Goal: Information Seeking & Learning: Compare options

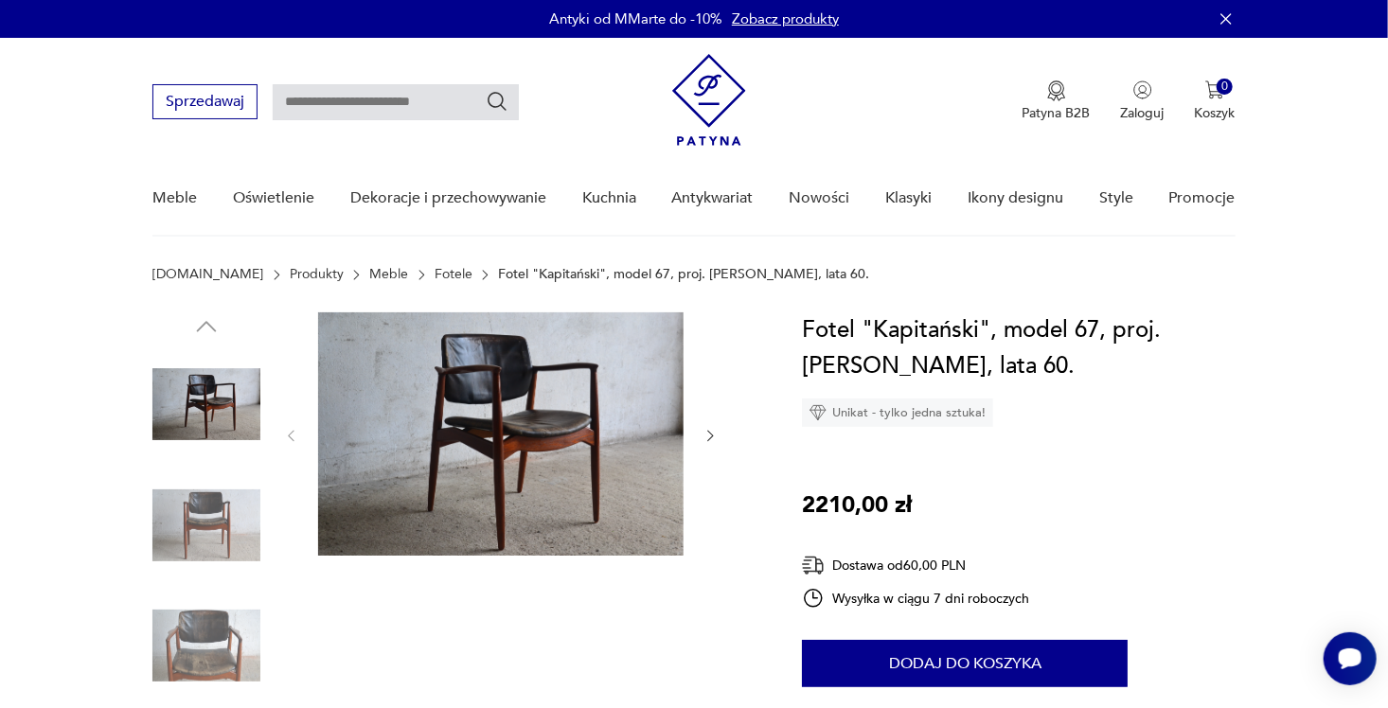
click at [186, 512] on img at bounding box center [206, 525] width 108 height 108
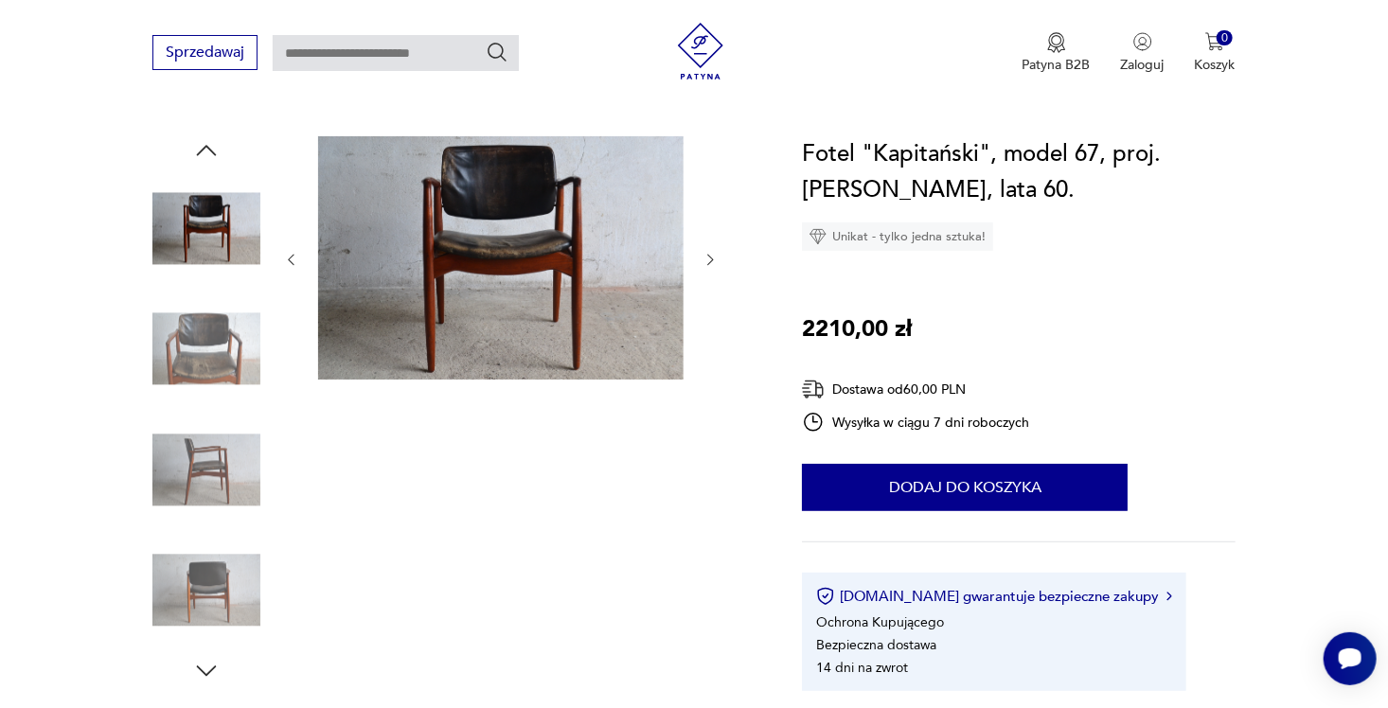
scroll to position [95, 0]
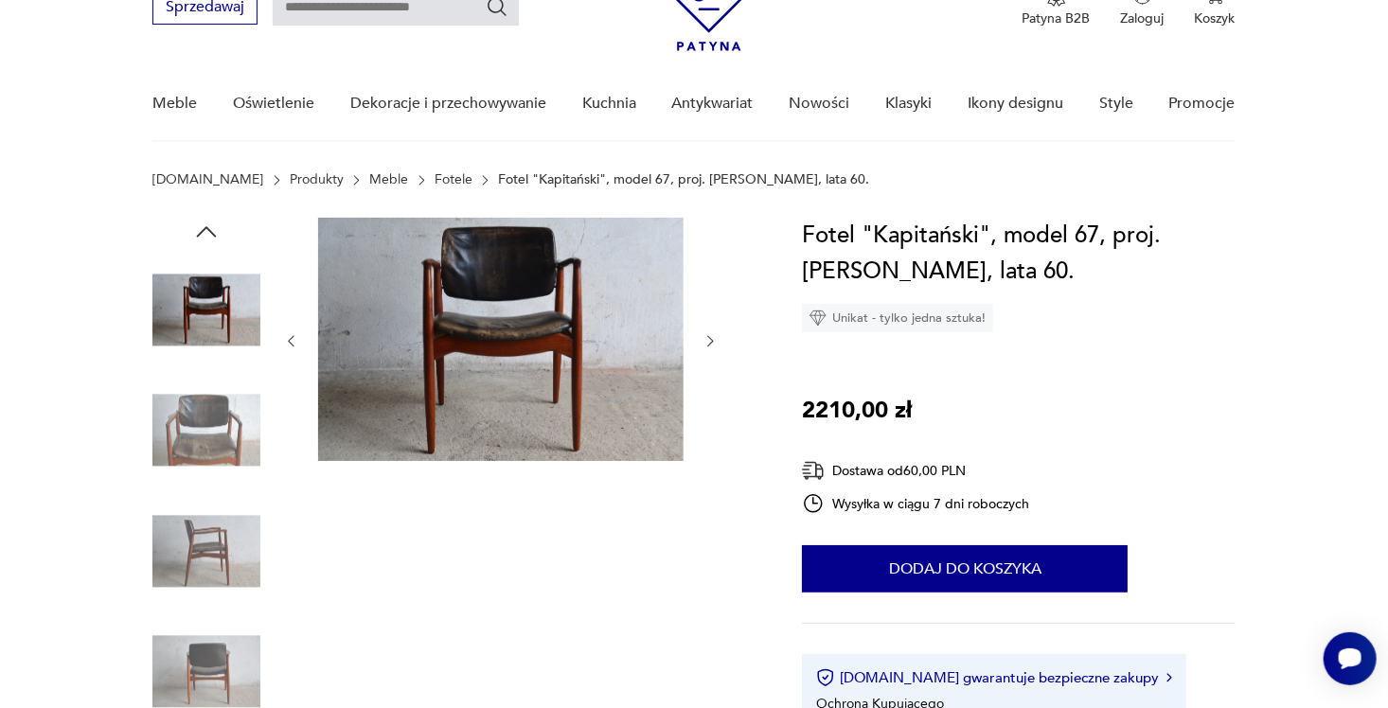
click at [195, 447] on img at bounding box center [206, 431] width 108 height 108
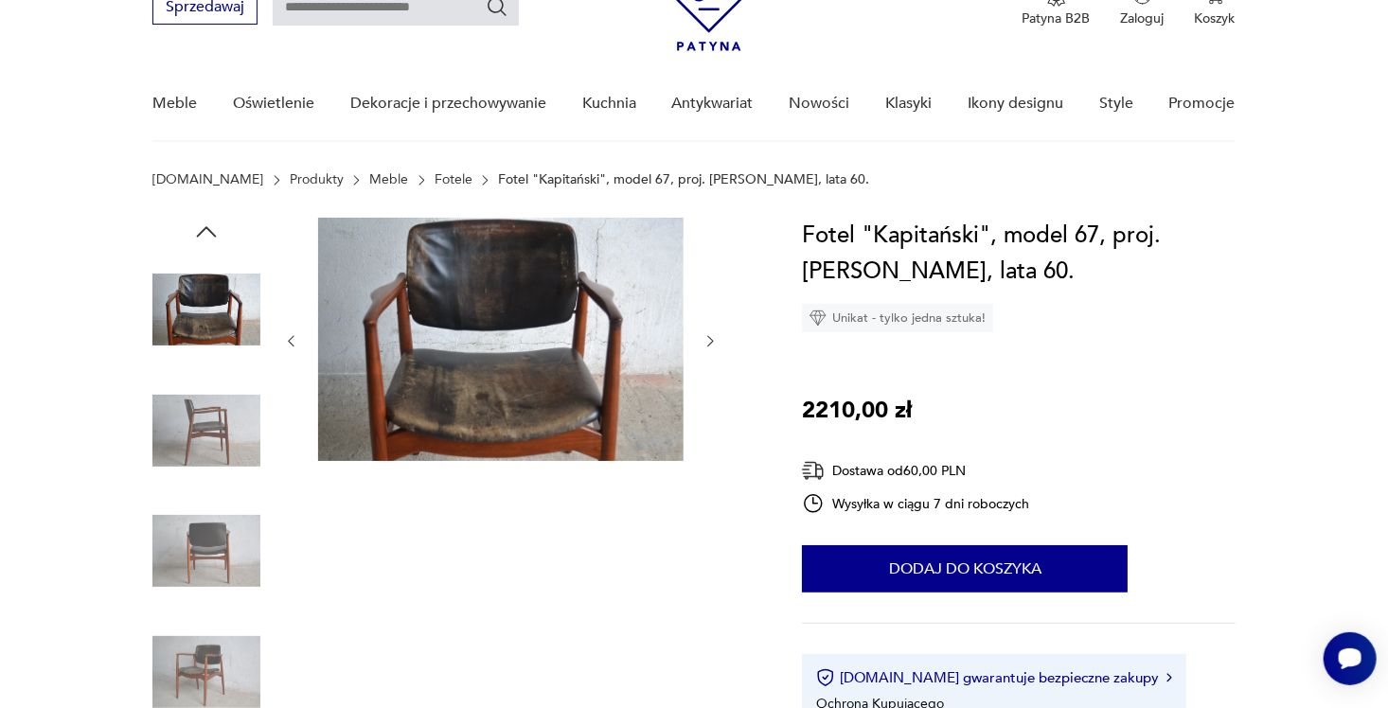
click at [193, 448] on img at bounding box center [206, 431] width 108 height 108
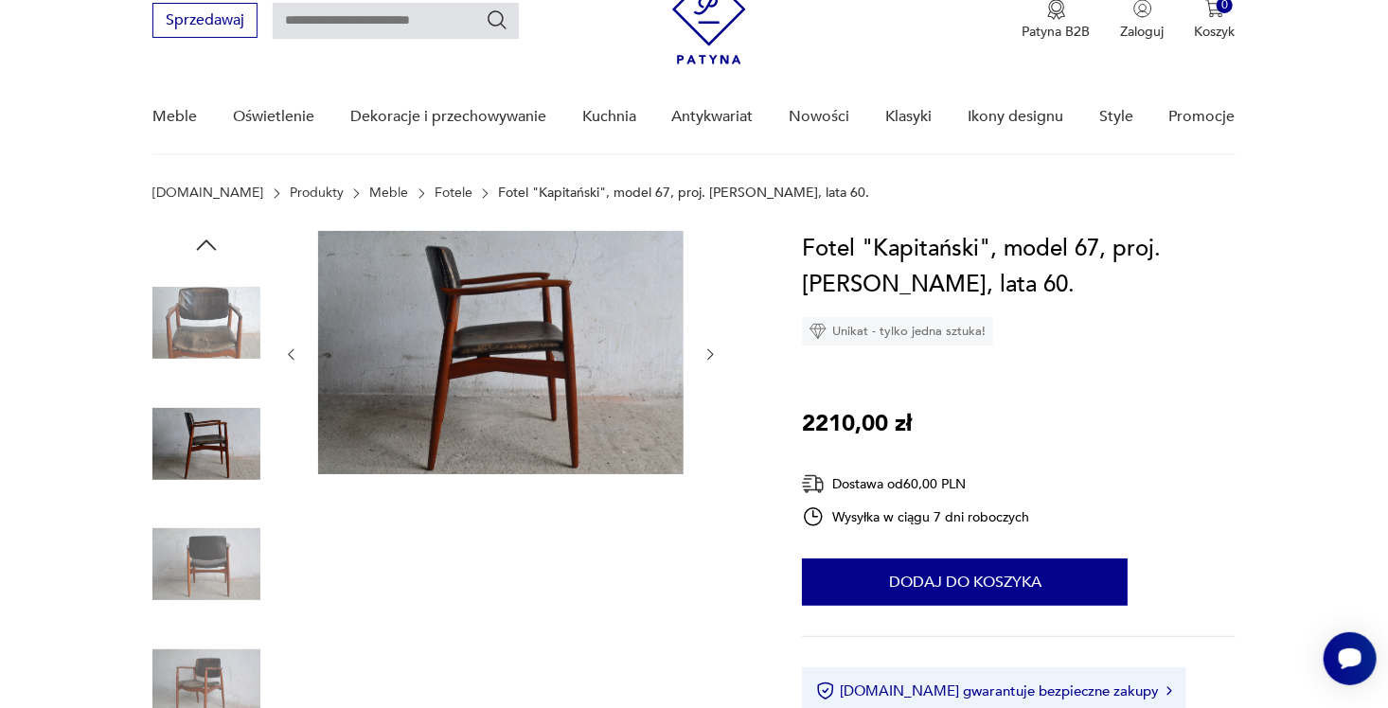
scroll to position [0, 0]
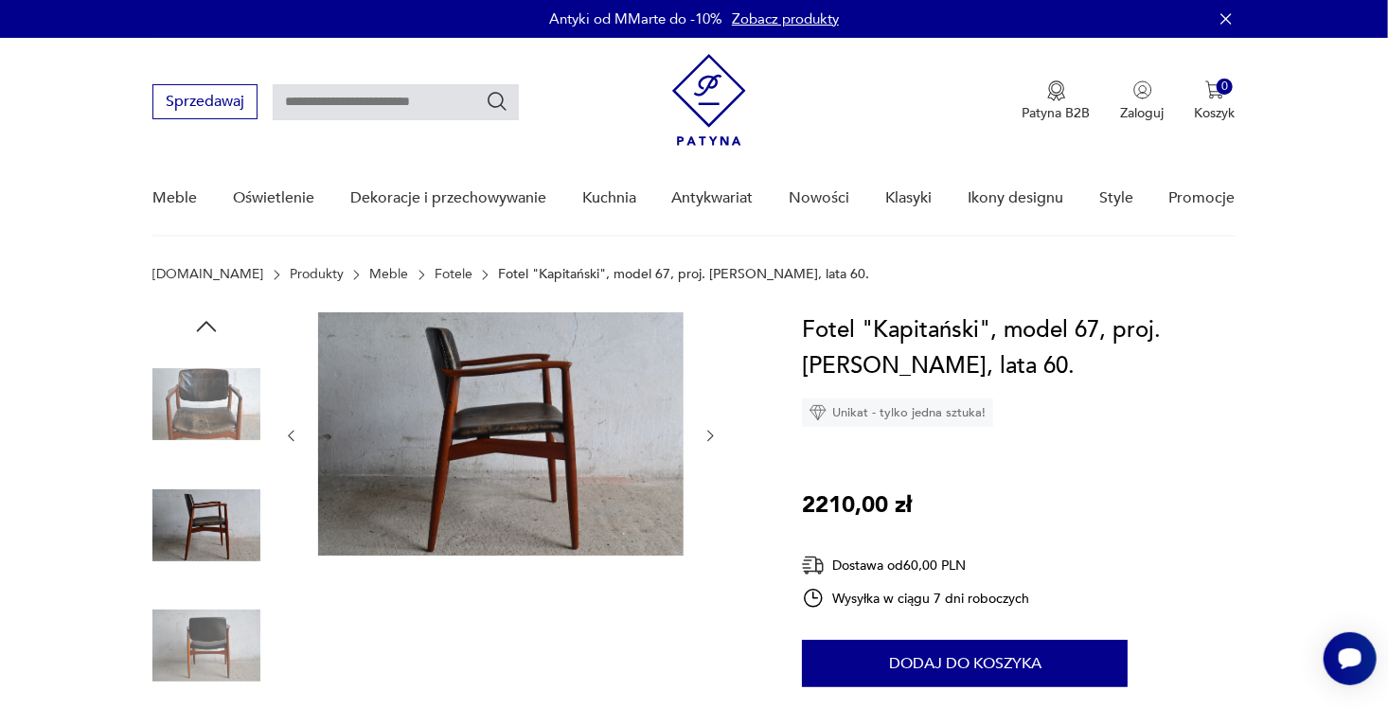
click at [439, 92] on input "text" at bounding box center [396, 102] width 246 height 36
type input "*******"
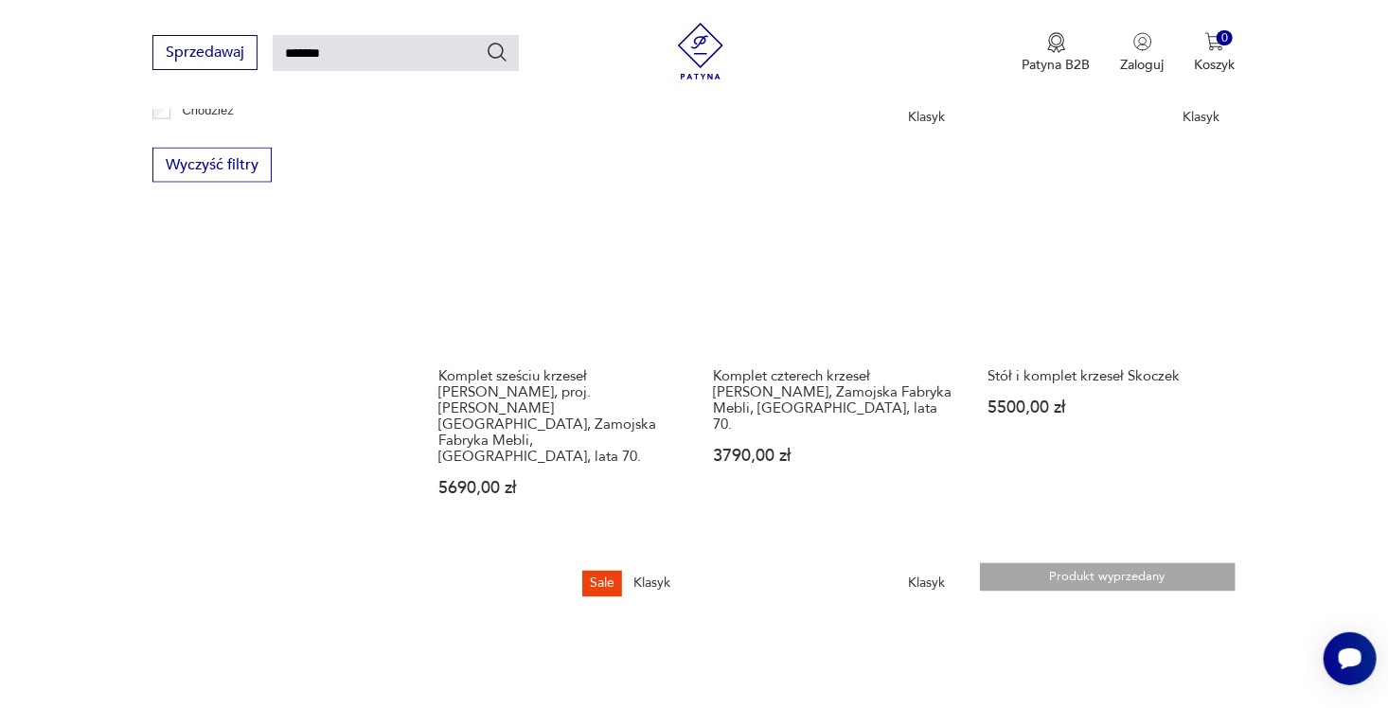
scroll to position [1392, 0]
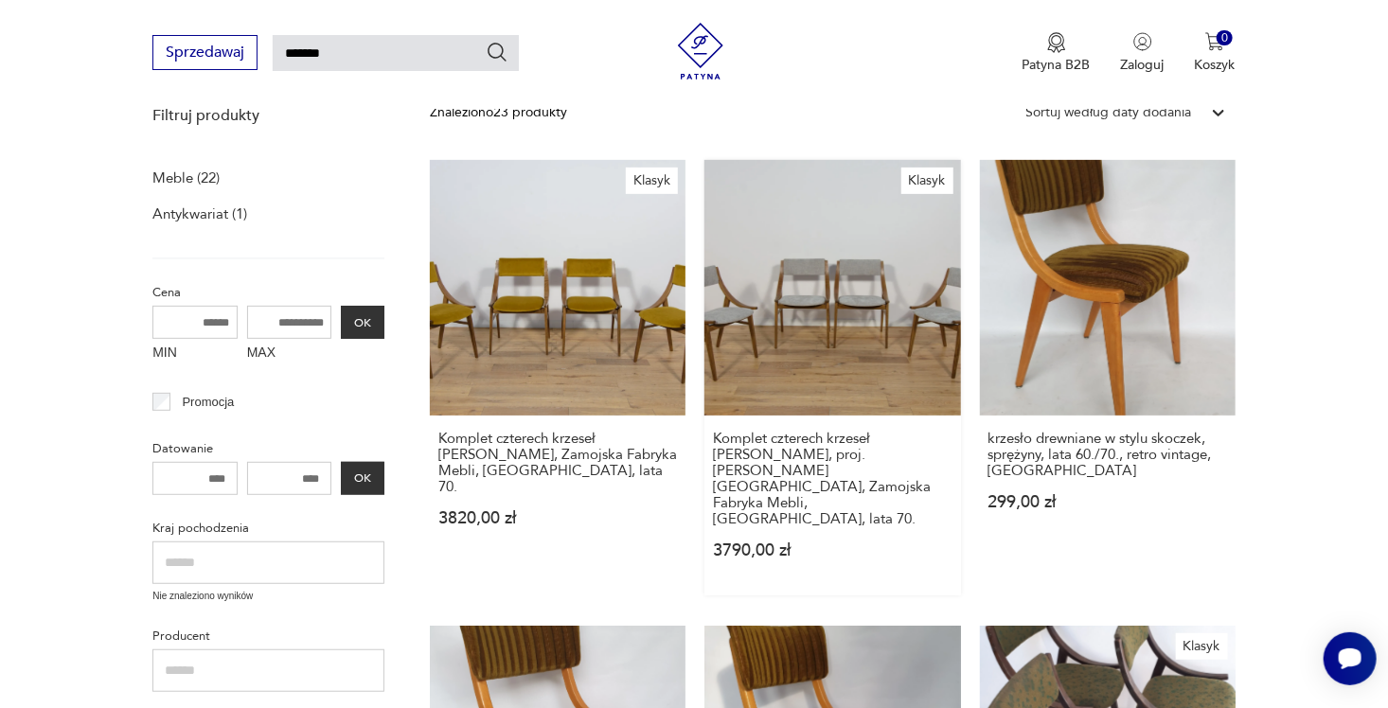
click at [848, 311] on link "Klasyk Komplet czterech krzeseł [PERSON_NAME], proj. [PERSON_NAME][GEOGRAPHIC_D…" at bounding box center [832, 377] width 256 height 435
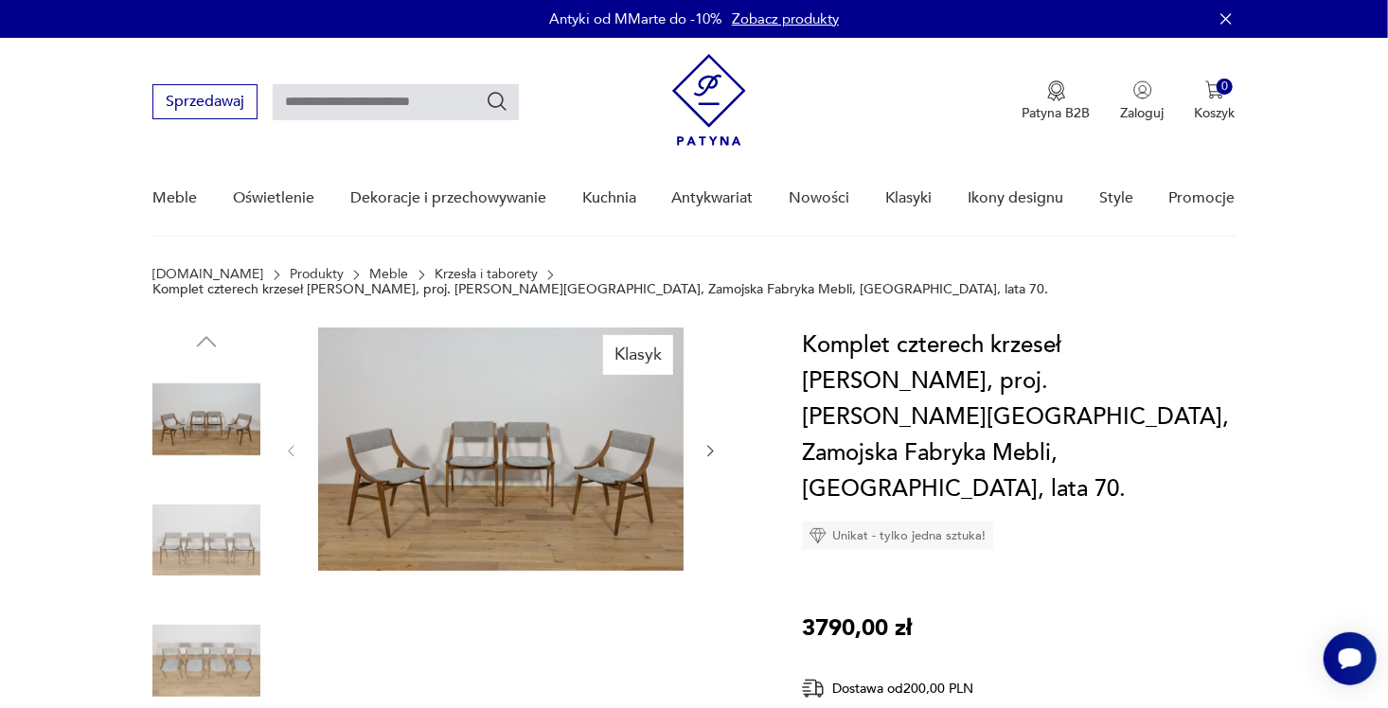
click at [617, 434] on img at bounding box center [500, 449] width 365 height 243
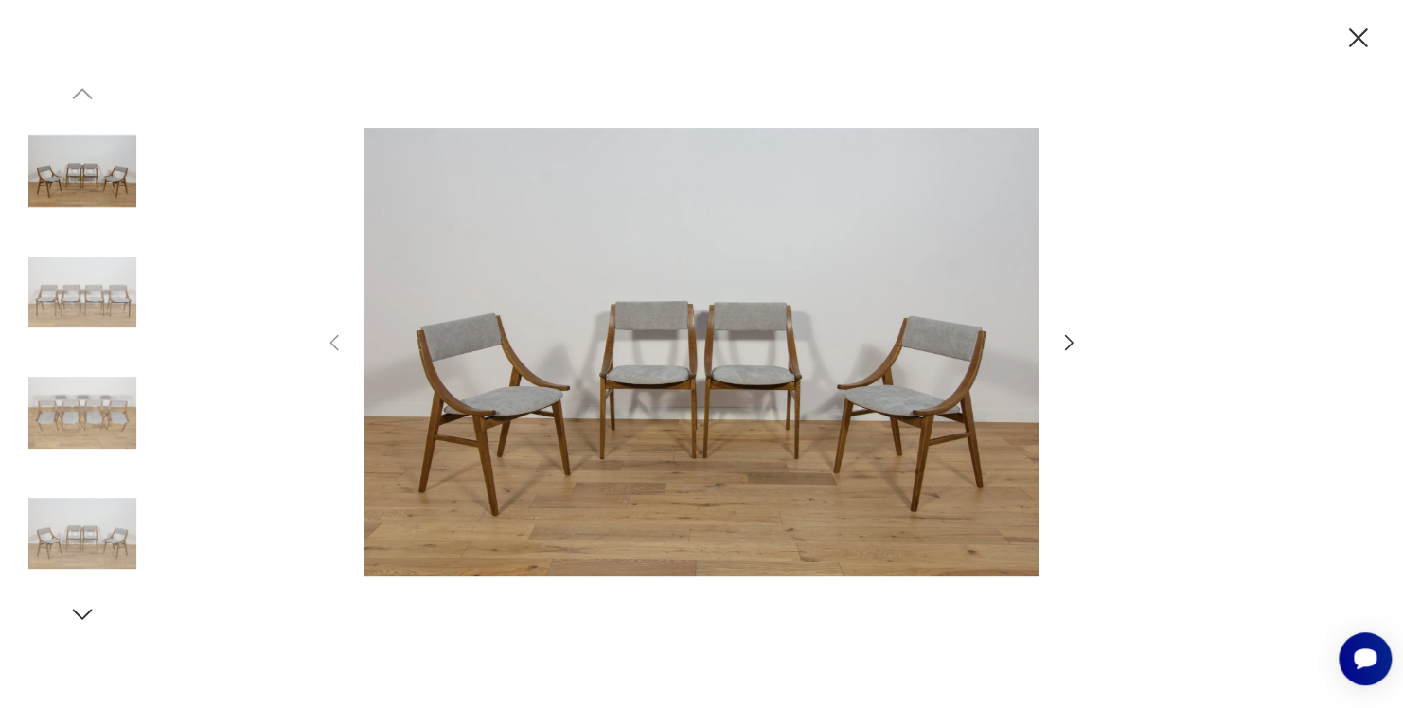
click at [71, 302] on img at bounding box center [82, 293] width 108 height 108
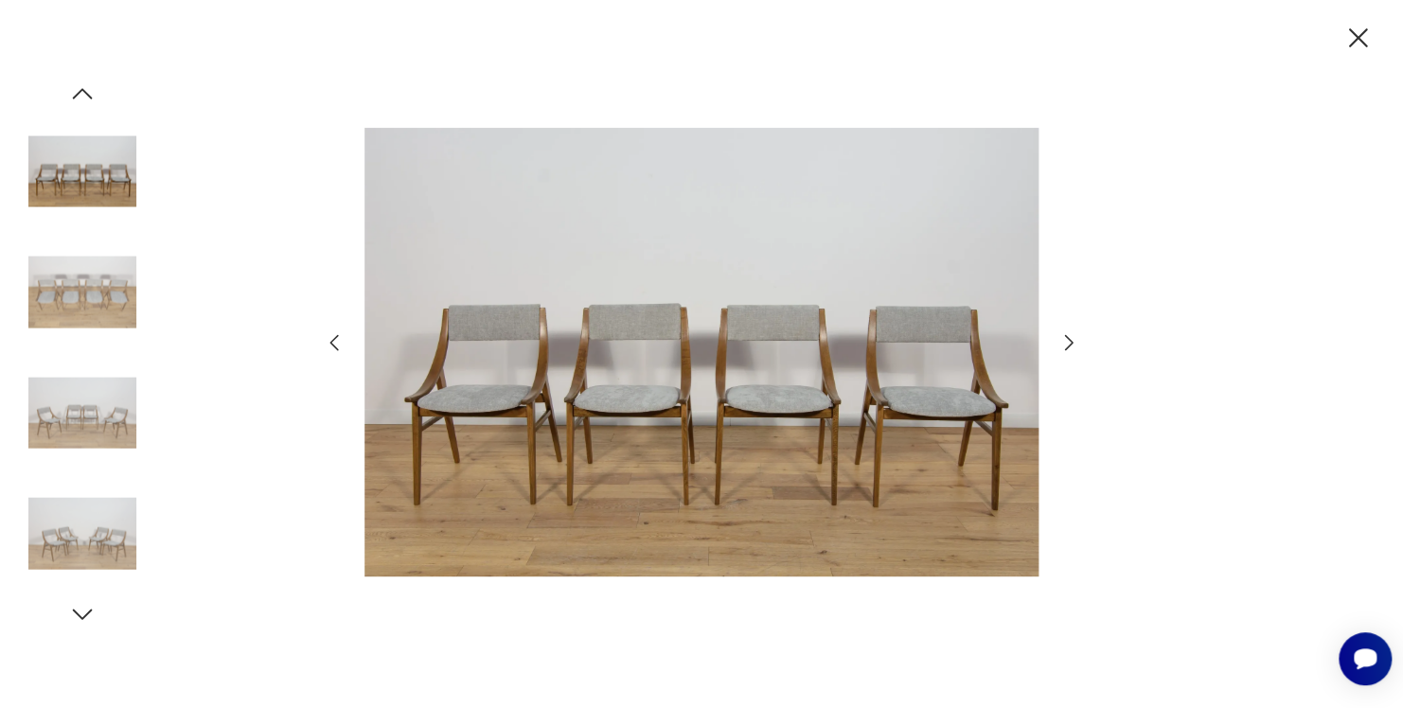
click at [79, 431] on img at bounding box center [82, 413] width 108 height 108
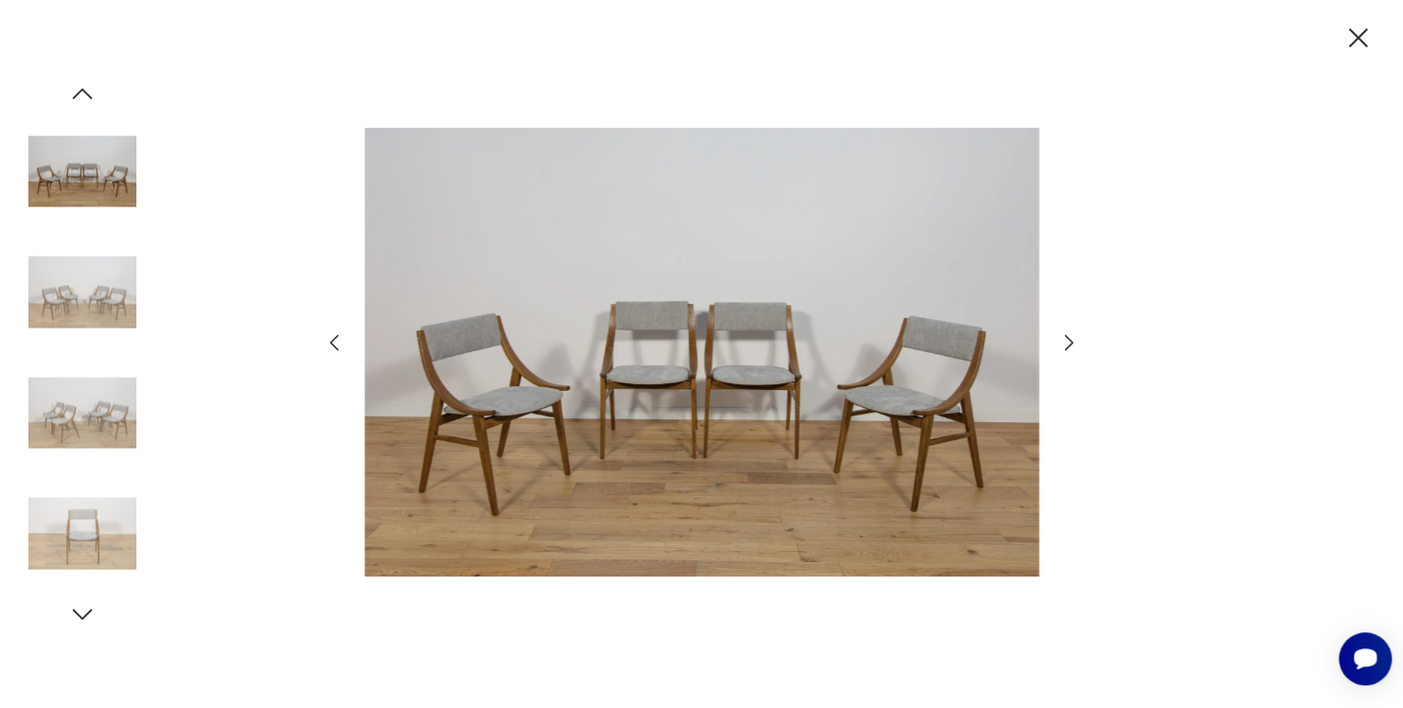
click at [89, 512] on img at bounding box center [82, 534] width 108 height 108
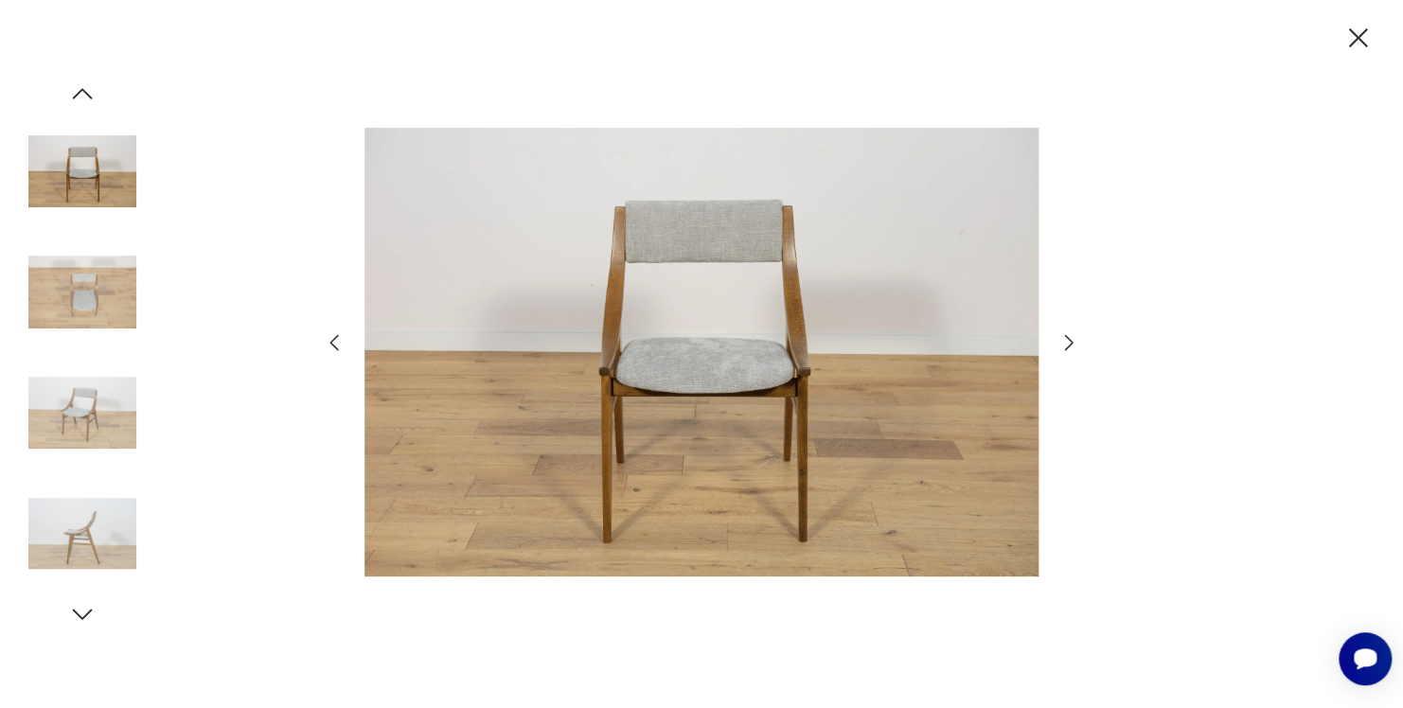
click at [92, 299] on img at bounding box center [82, 293] width 108 height 108
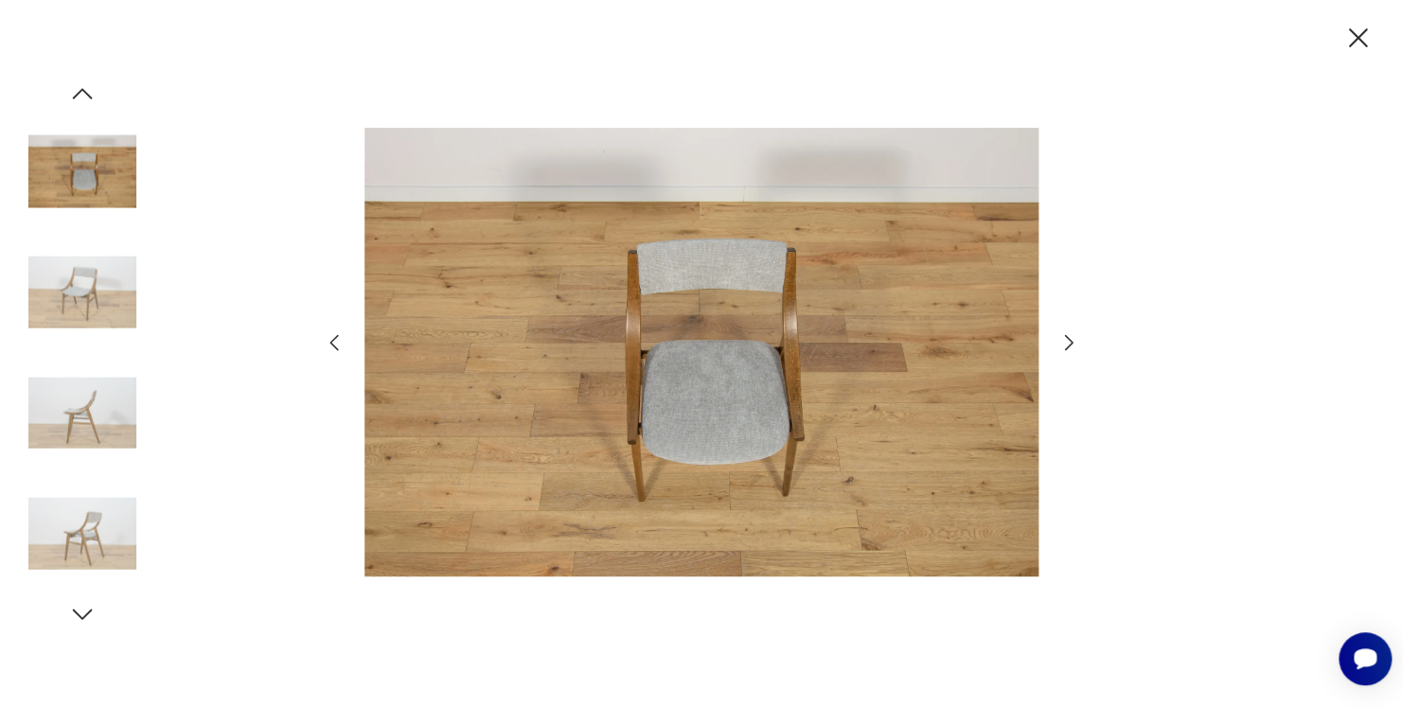
click at [90, 512] on img at bounding box center [82, 534] width 108 height 108
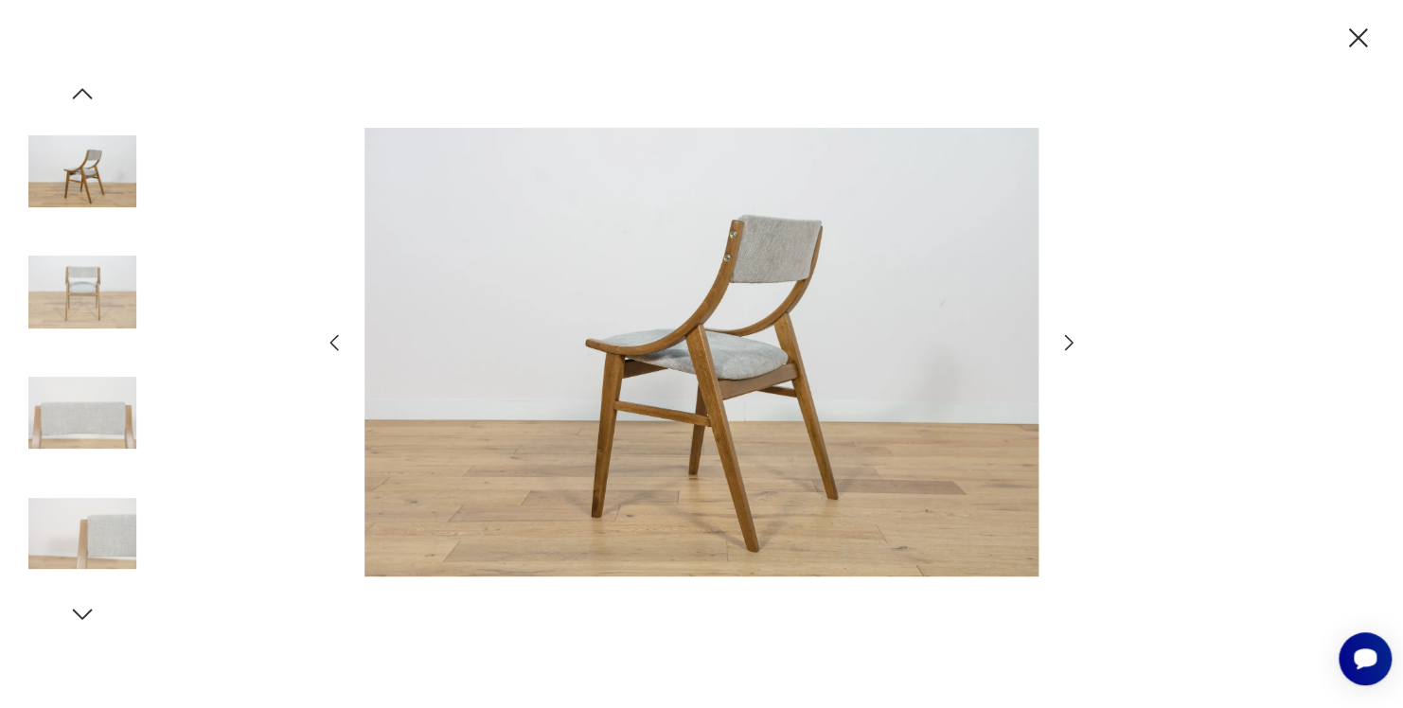
click at [100, 189] on img at bounding box center [82, 171] width 108 height 108
click at [90, 95] on icon "button" at bounding box center [82, 94] width 28 height 28
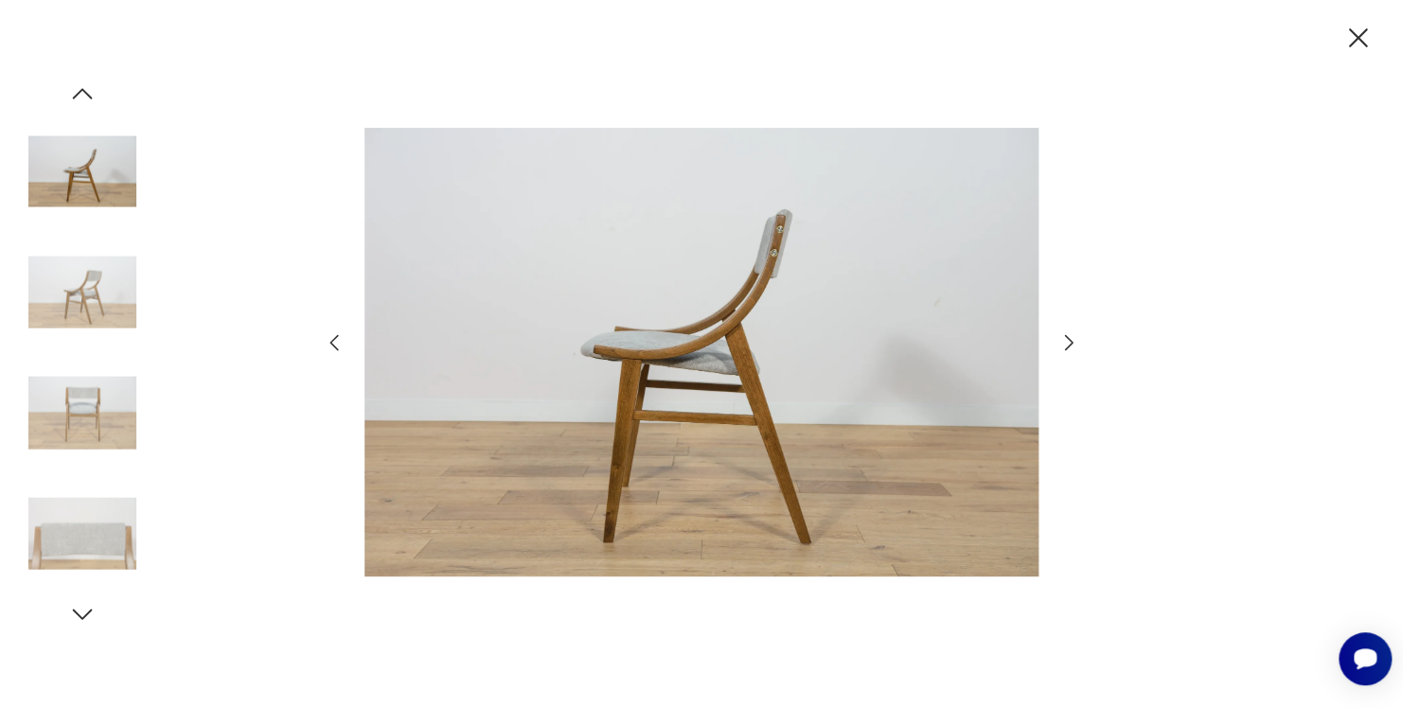
click at [1360, 36] on icon "button" at bounding box center [1358, 37] width 19 height 19
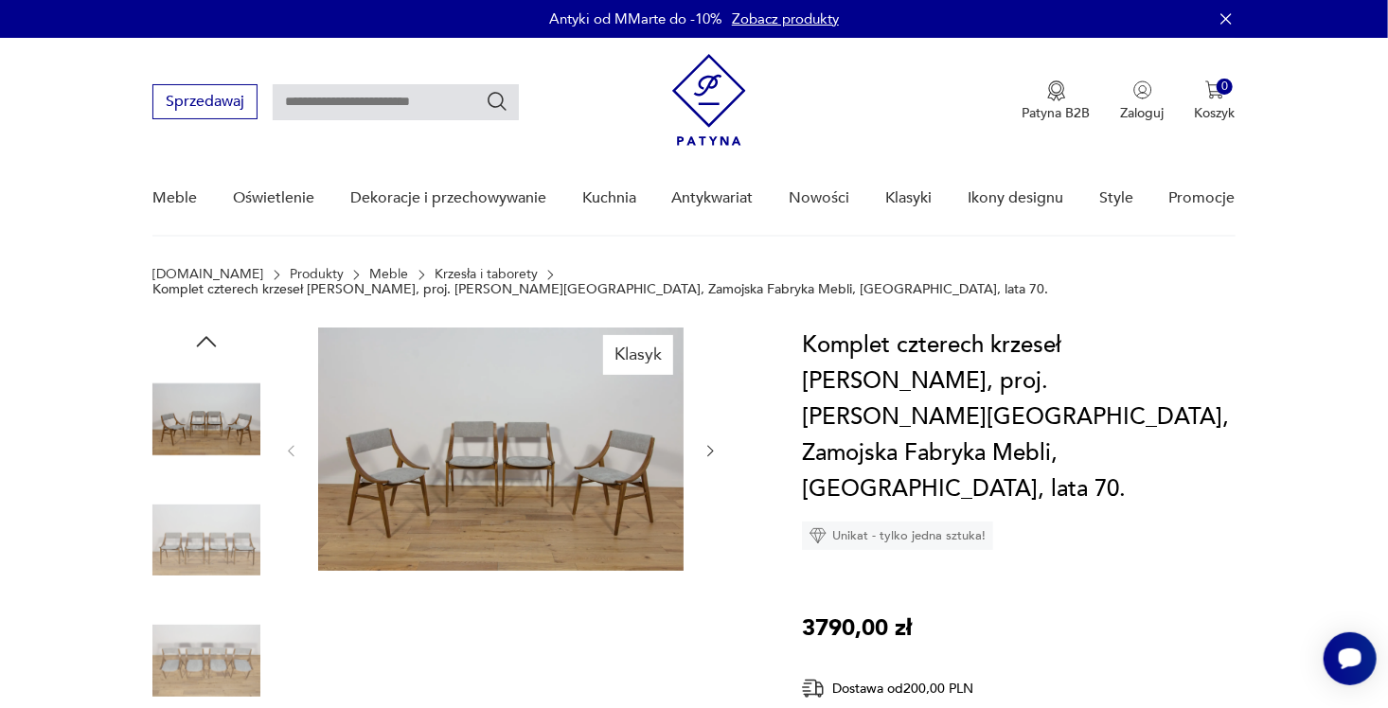
click at [365, 101] on input "text" at bounding box center [396, 102] width 246 height 36
type input "*****"
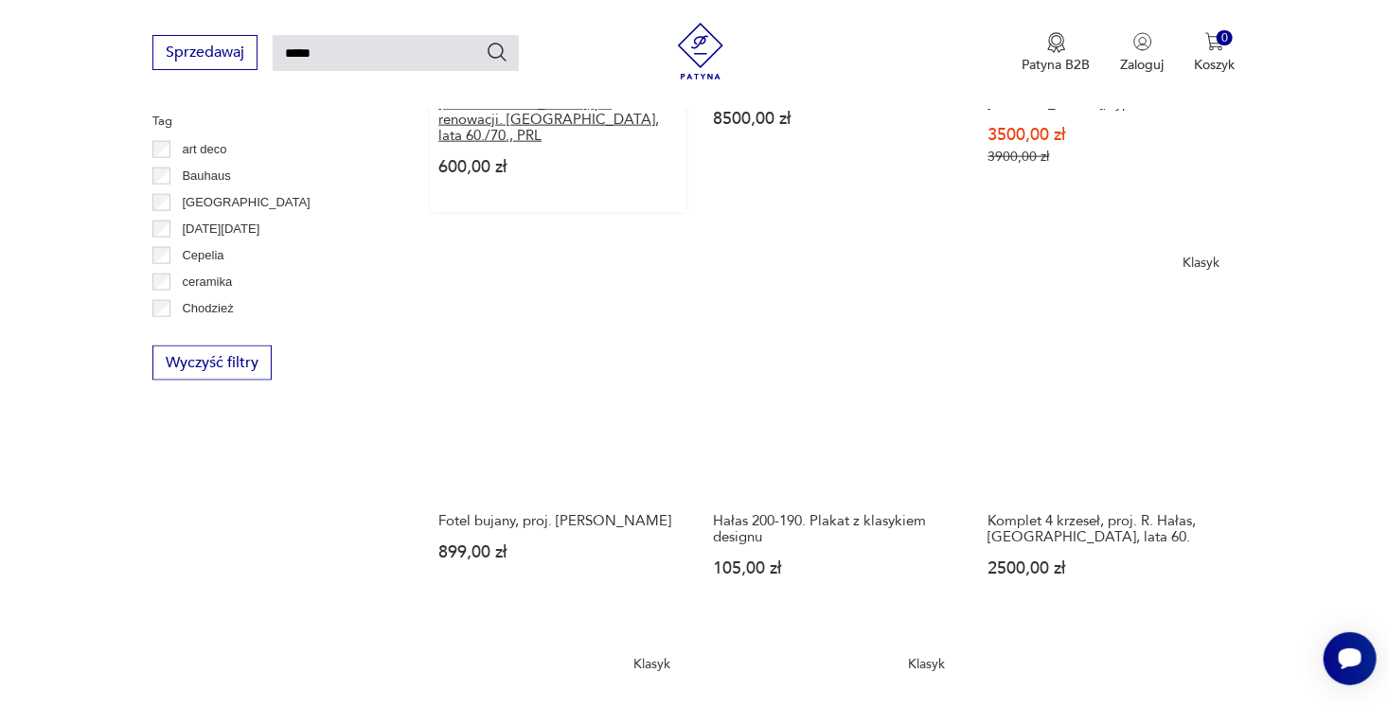
scroll to position [1325, 0]
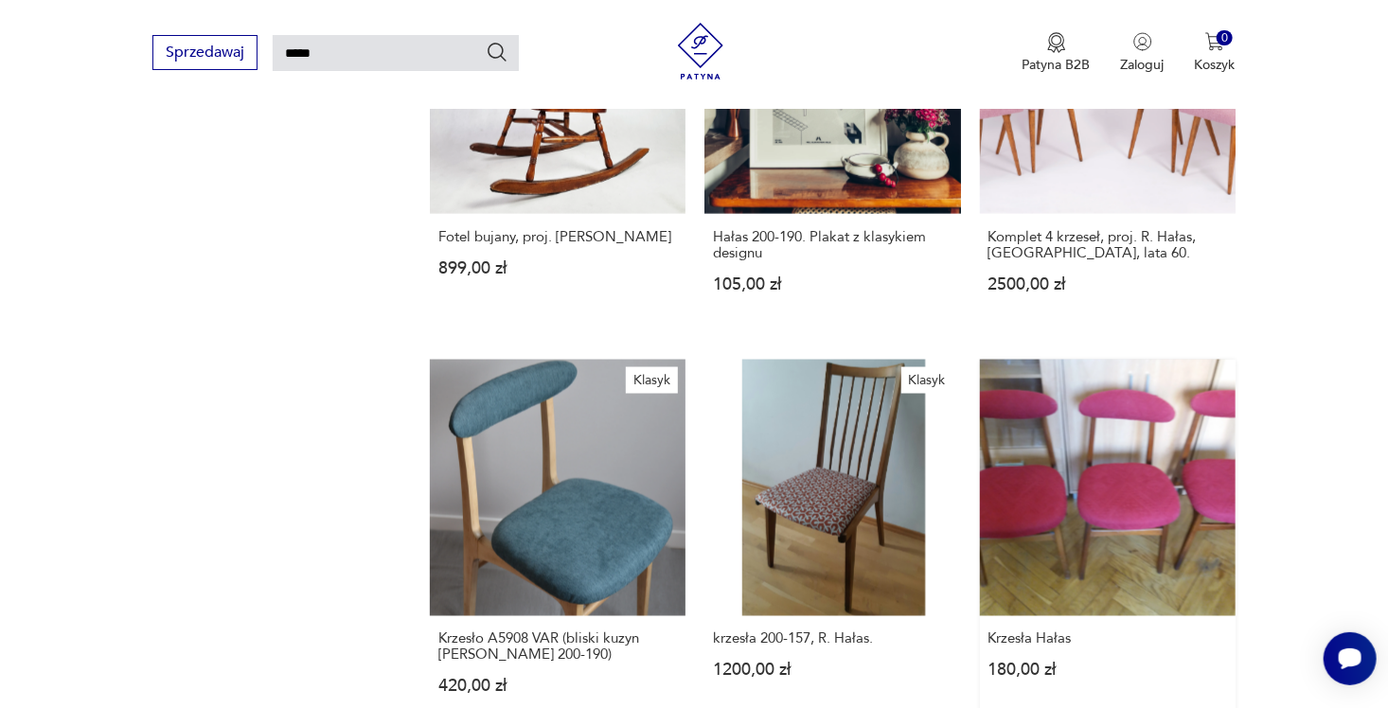
click at [1109, 499] on link "Krzesła Hałas 180,00 zł" at bounding box center [1108, 545] width 256 height 371
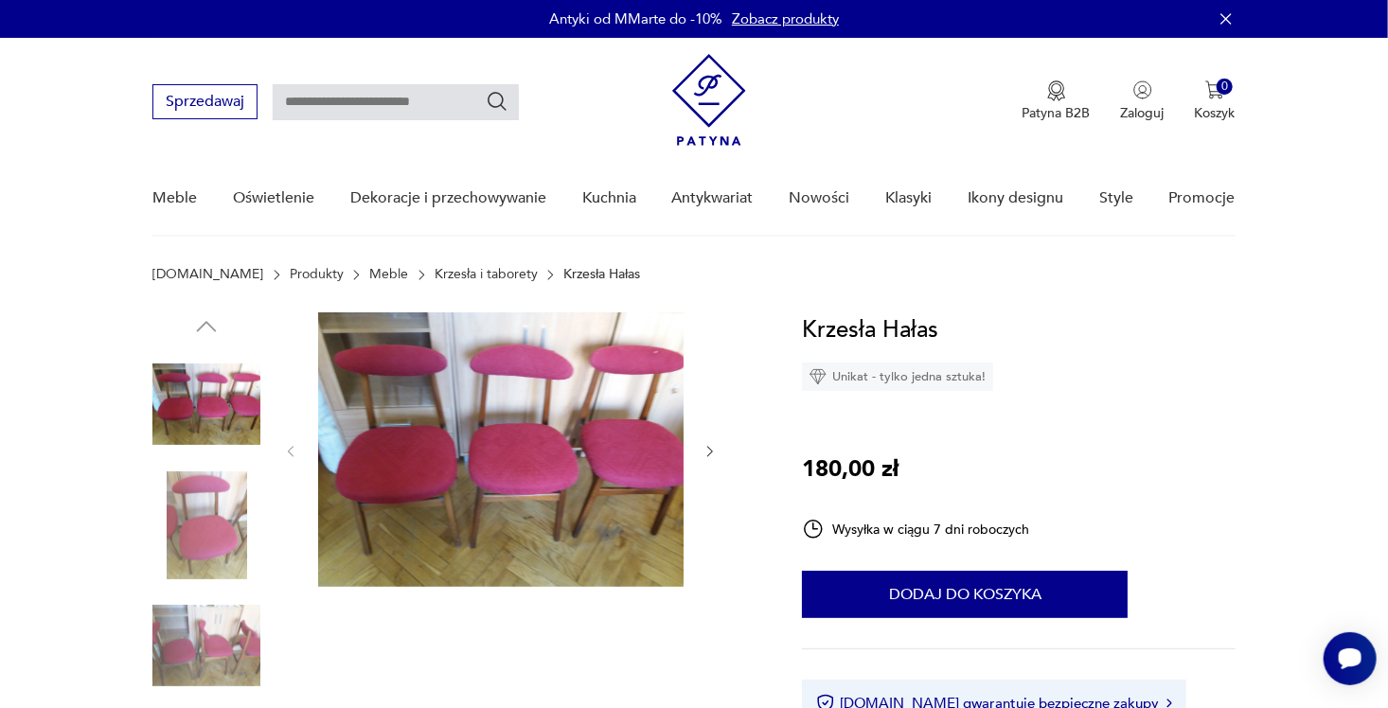
click at [473, 409] on img at bounding box center [500, 449] width 365 height 275
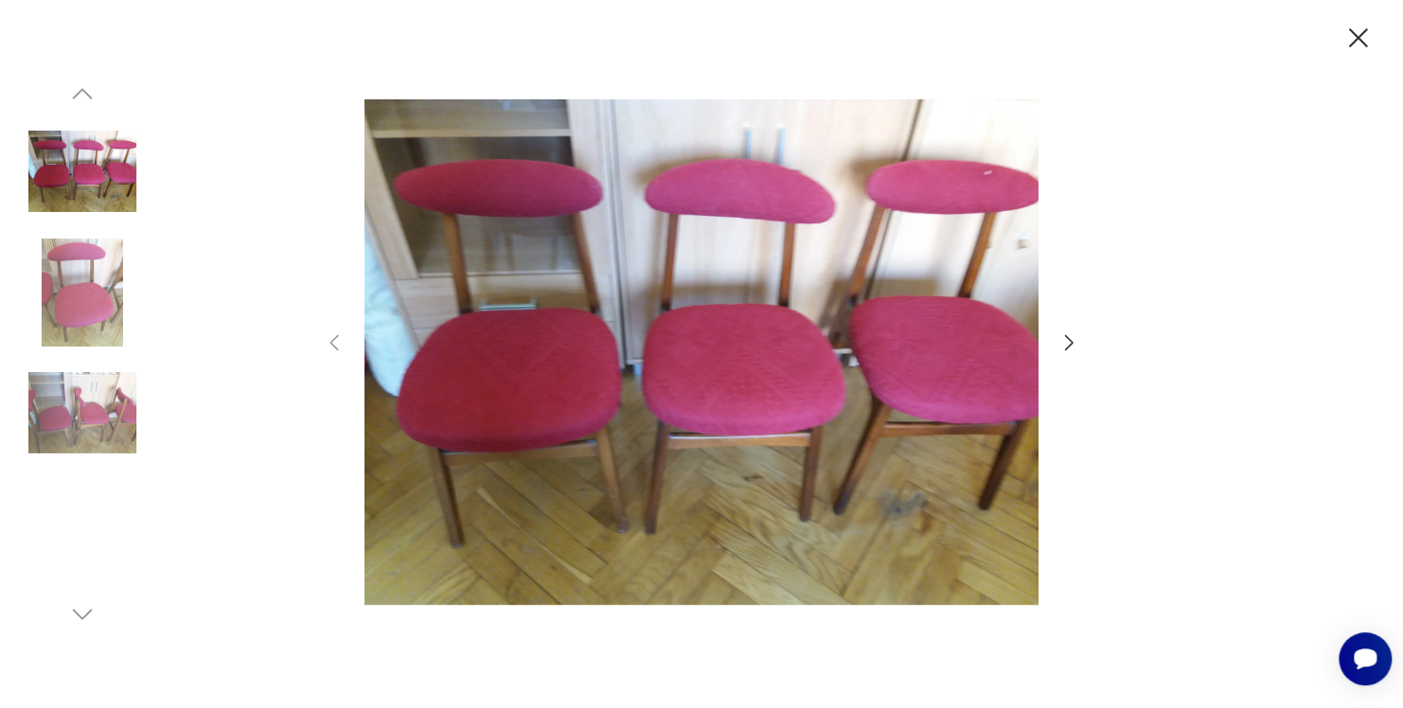
click at [1062, 335] on div at bounding box center [701, 354] width 757 height 570
click at [1062, 340] on icon "button" at bounding box center [1068, 342] width 23 height 23
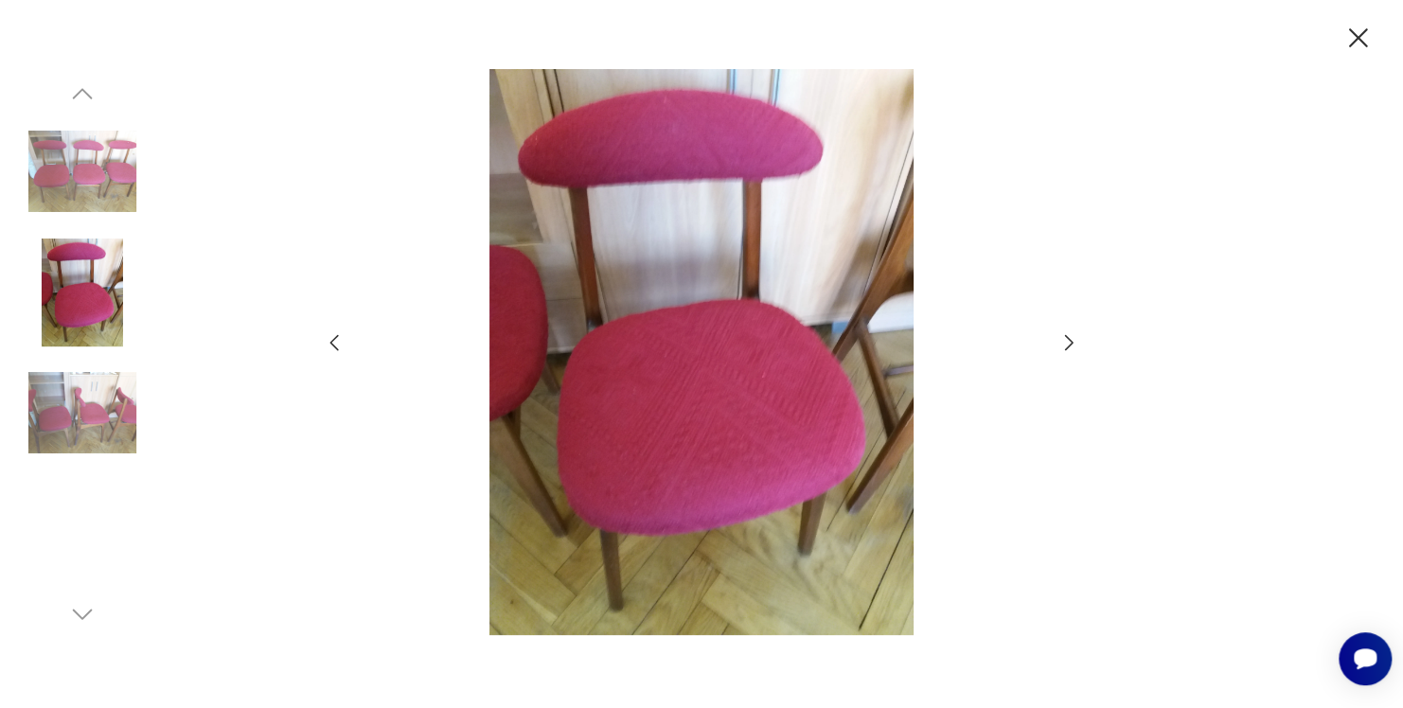
click at [1062, 340] on icon "button" at bounding box center [1068, 342] width 23 height 23
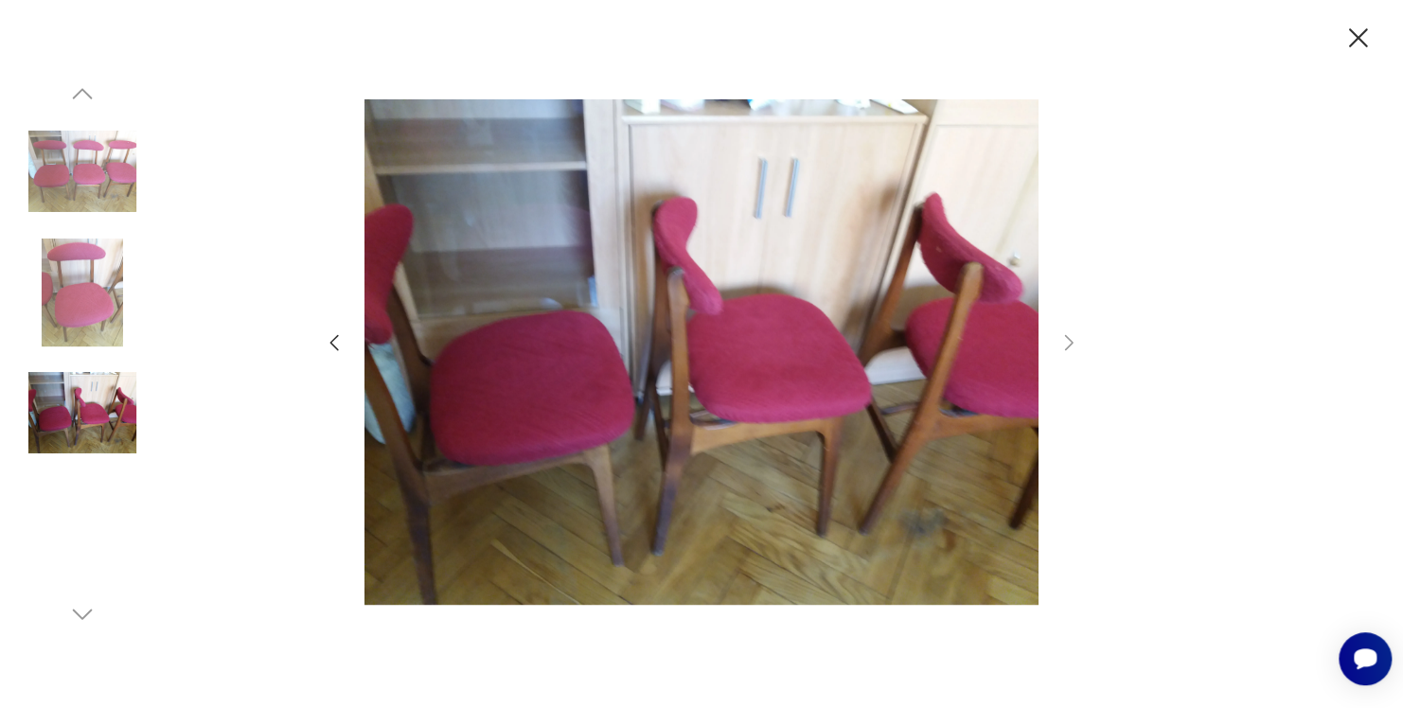
click at [286, 201] on div at bounding box center [701, 354] width 1403 height 708
click at [1364, 42] on icon "button" at bounding box center [1357, 38] width 33 height 33
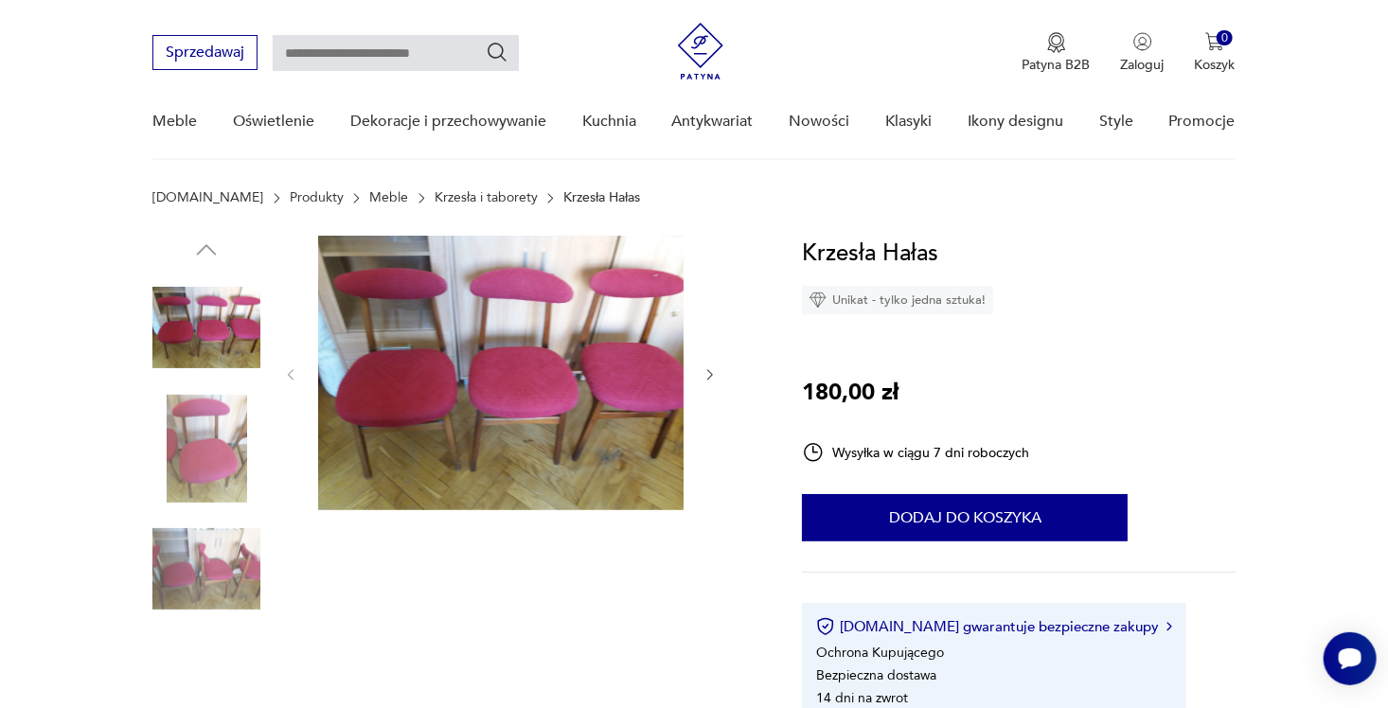
scroll to position [189, 0]
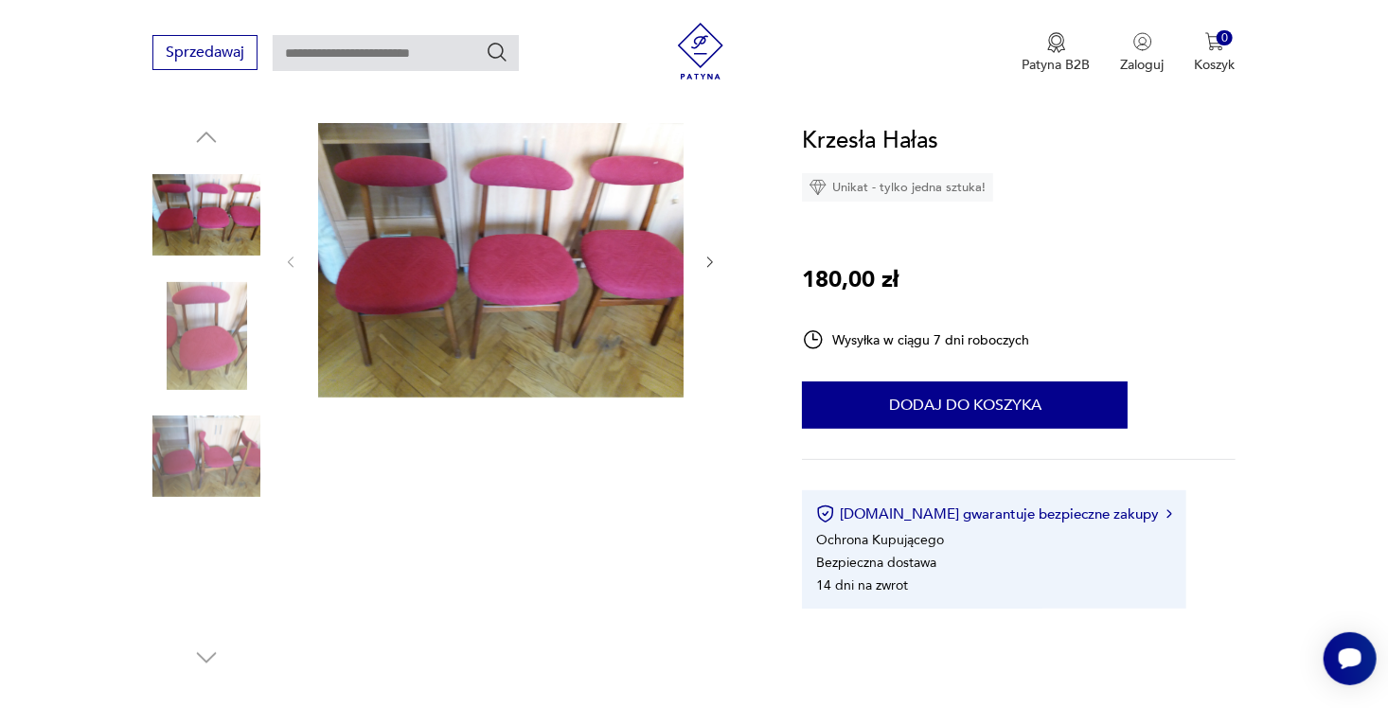
type input "*****"
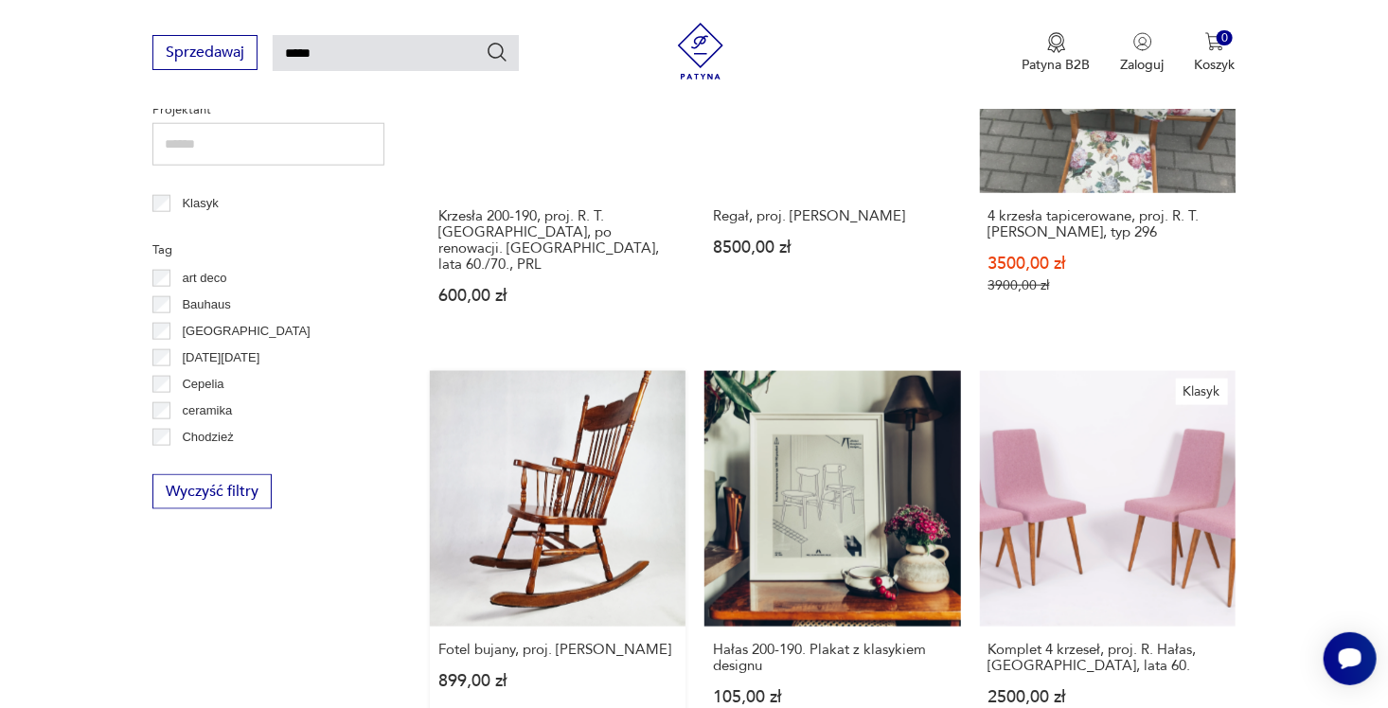
scroll to position [629, 0]
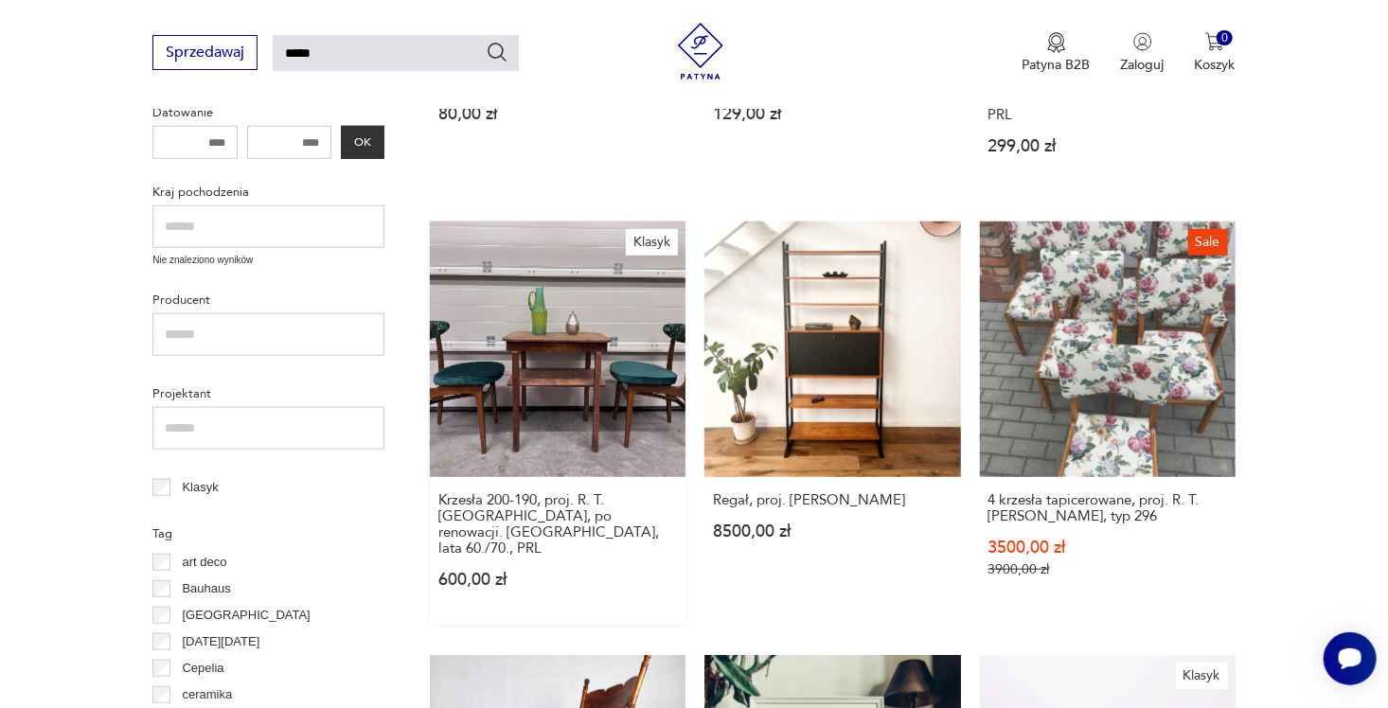
click at [513, 360] on link "Klasyk Krzesła 200-190, proj. R. T. [GEOGRAPHIC_DATA], po renowacji. [GEOGRAPHI…" at bounding box center [558, 422] width 256 height 403
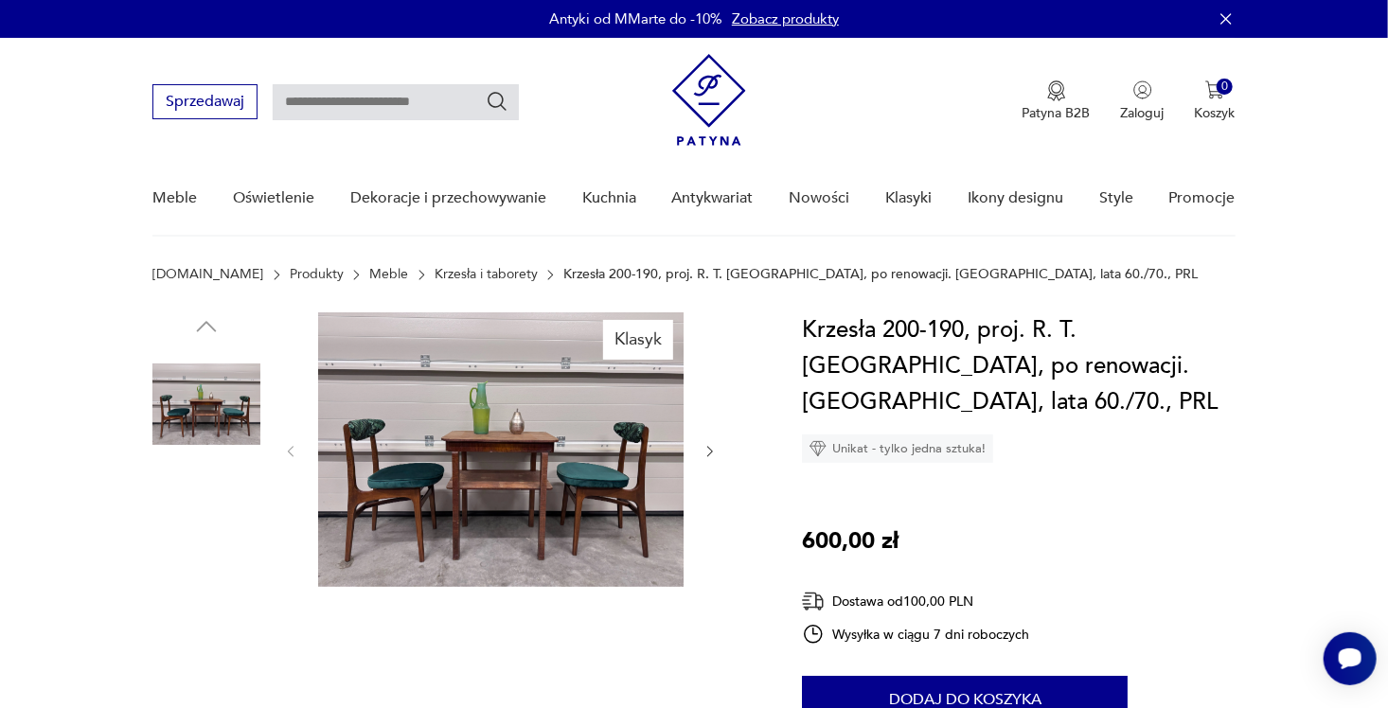
click at [519, 421] on img at bounding box center [500, 449] width 365 height 275
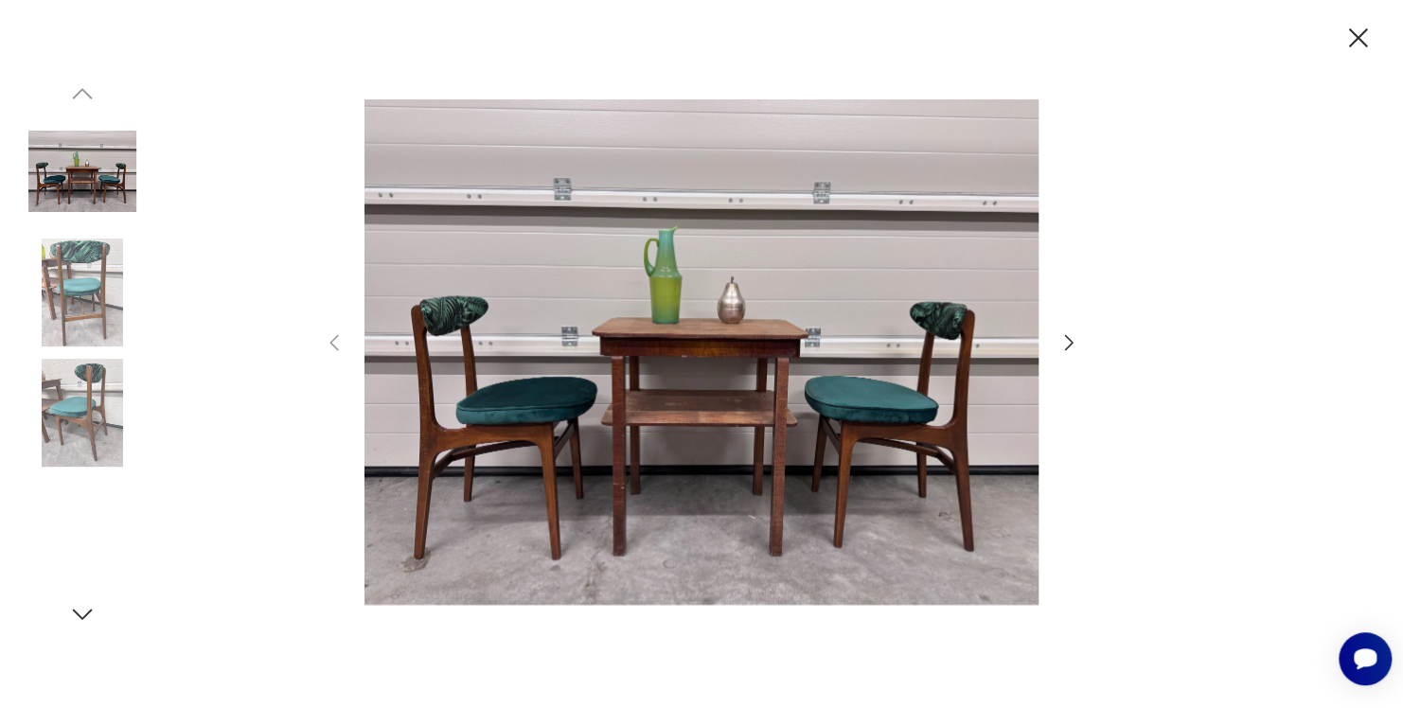
click at [88, 263] on img at bounding box center [82, 293] width 108 height 108
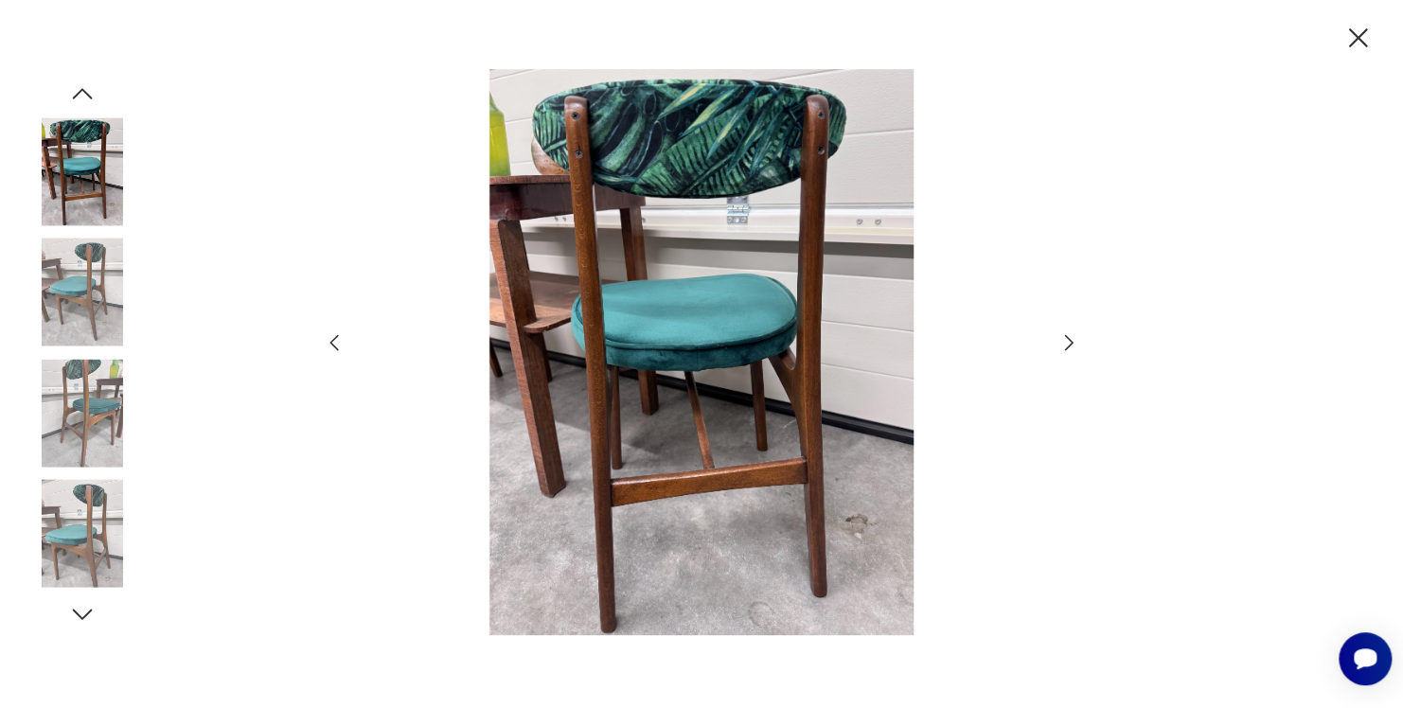
click at [75, 399] on img at bounding box center [82, 413] width 108 height 108
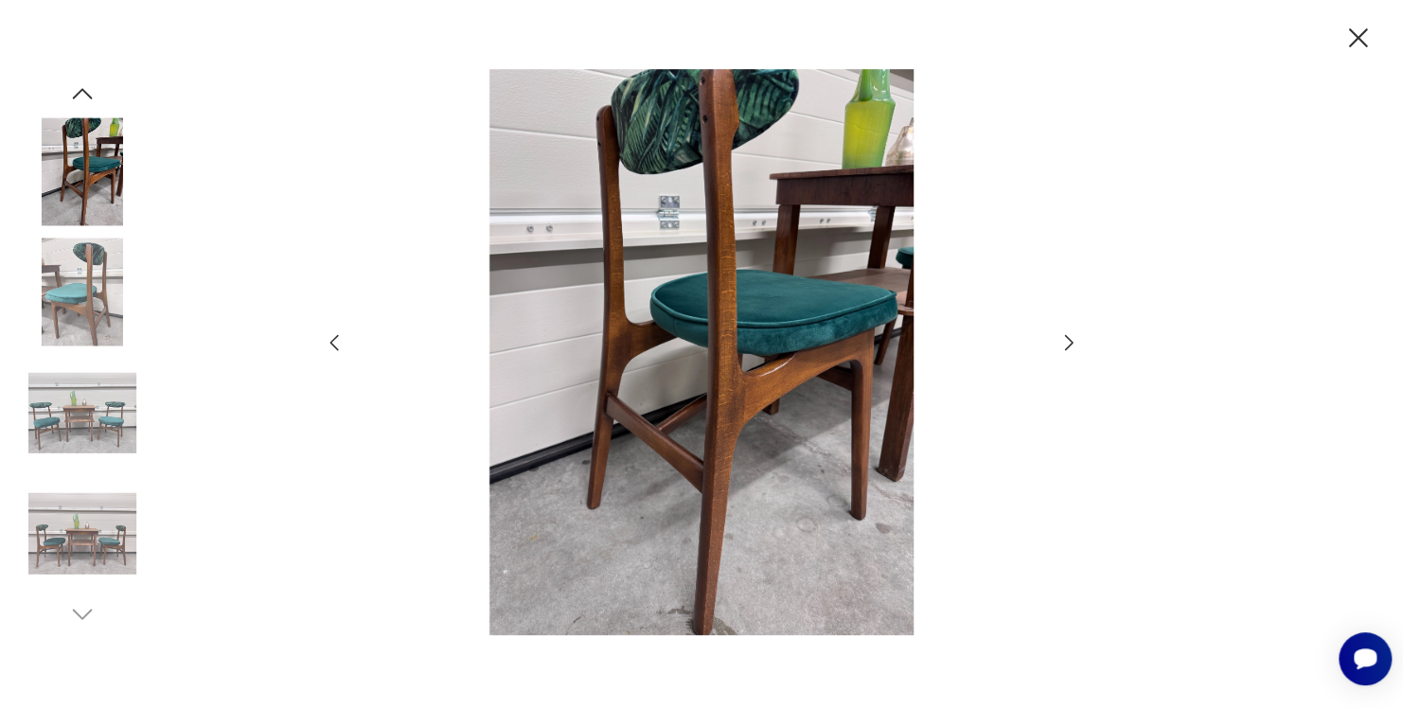
click at [1356, 27] on icon "button" at bounding box center [1357, 38] width 33 height 33
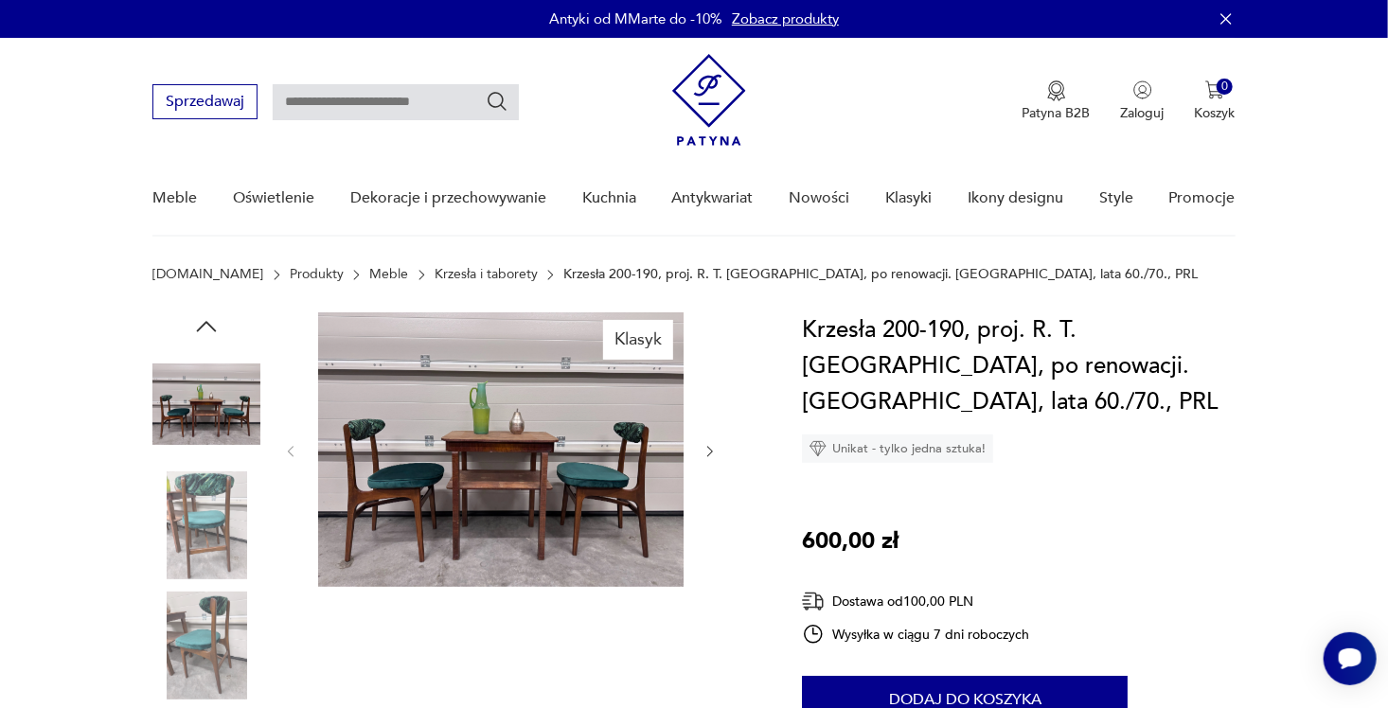
click at [307, 100] on input "text" at bounding box center [396, 102] width 246 height 36
type input "********"
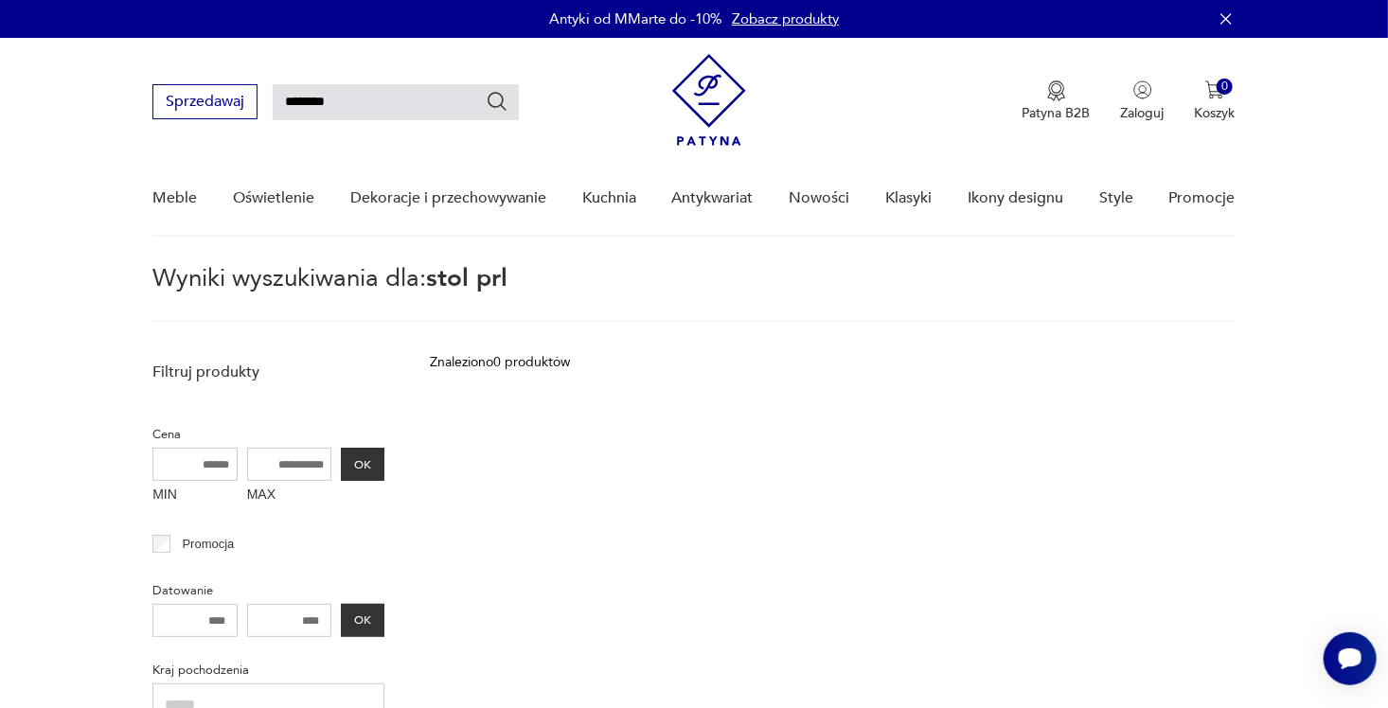
drag, startPoint x: 338, startPoint y: 100, endPoint x: 130, endPoint y: 104, distance: 208.3
click at [130, 105] on nav "Sprzedawaj ******** Patyna B2B Zaloguj 0 Koszyk Twój koszyk ( 0 ) Brak produktó…" at bounding box center [694, 137] width 1388 height 199
type input "********"
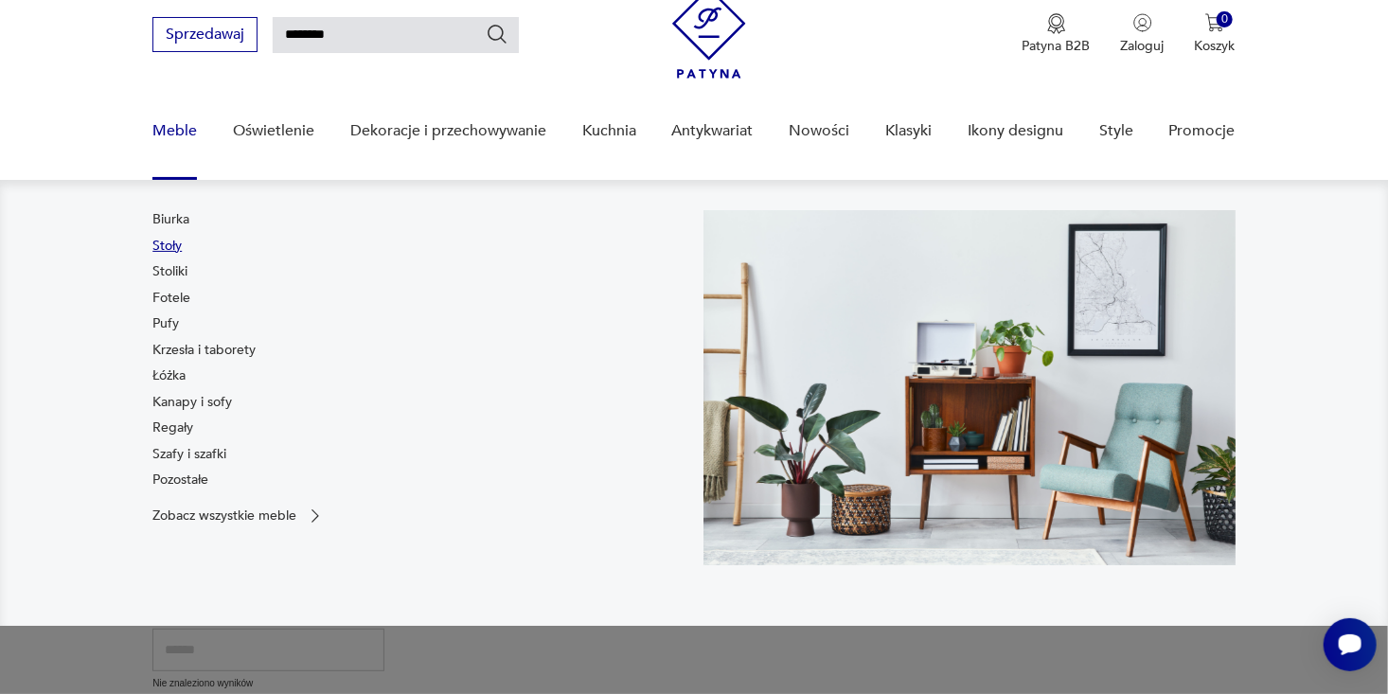
click at [179, 250] on link "Stoły" at bounding box center [166, 246] width 29 height 19
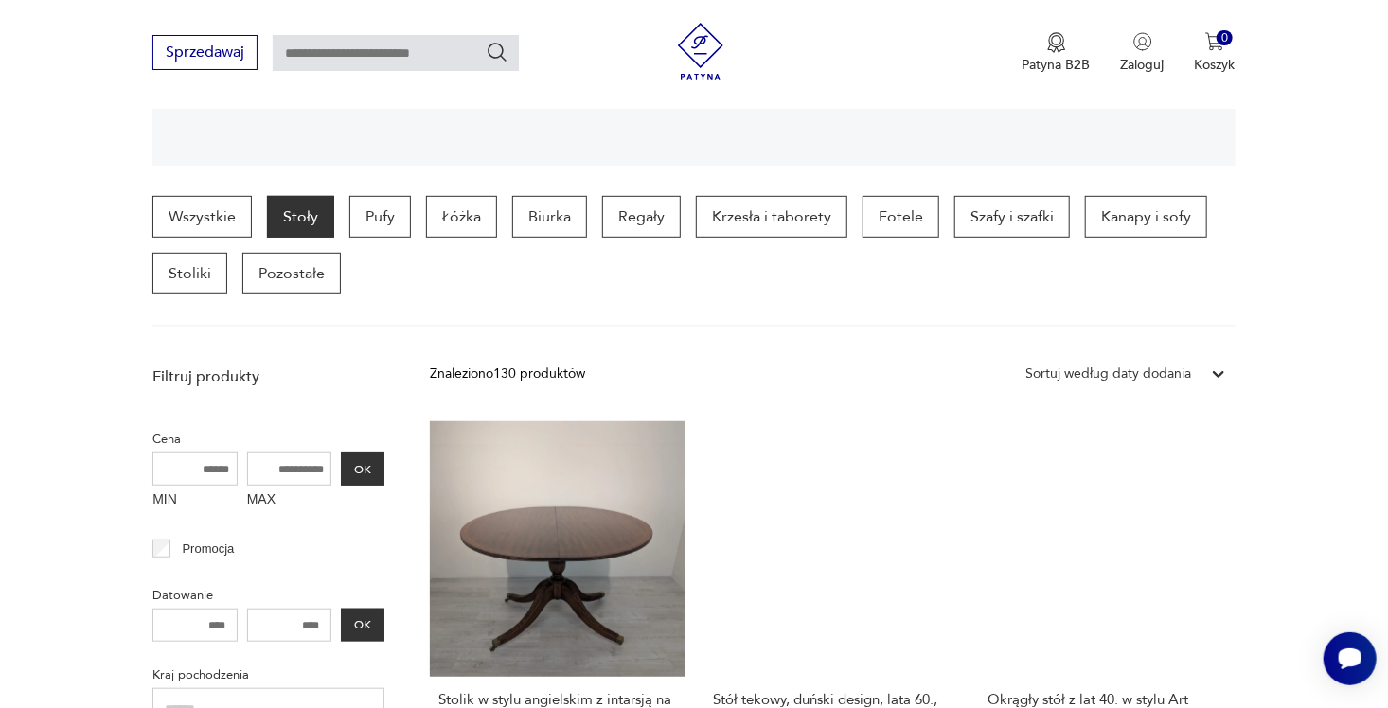
scroll to position [595, 0]
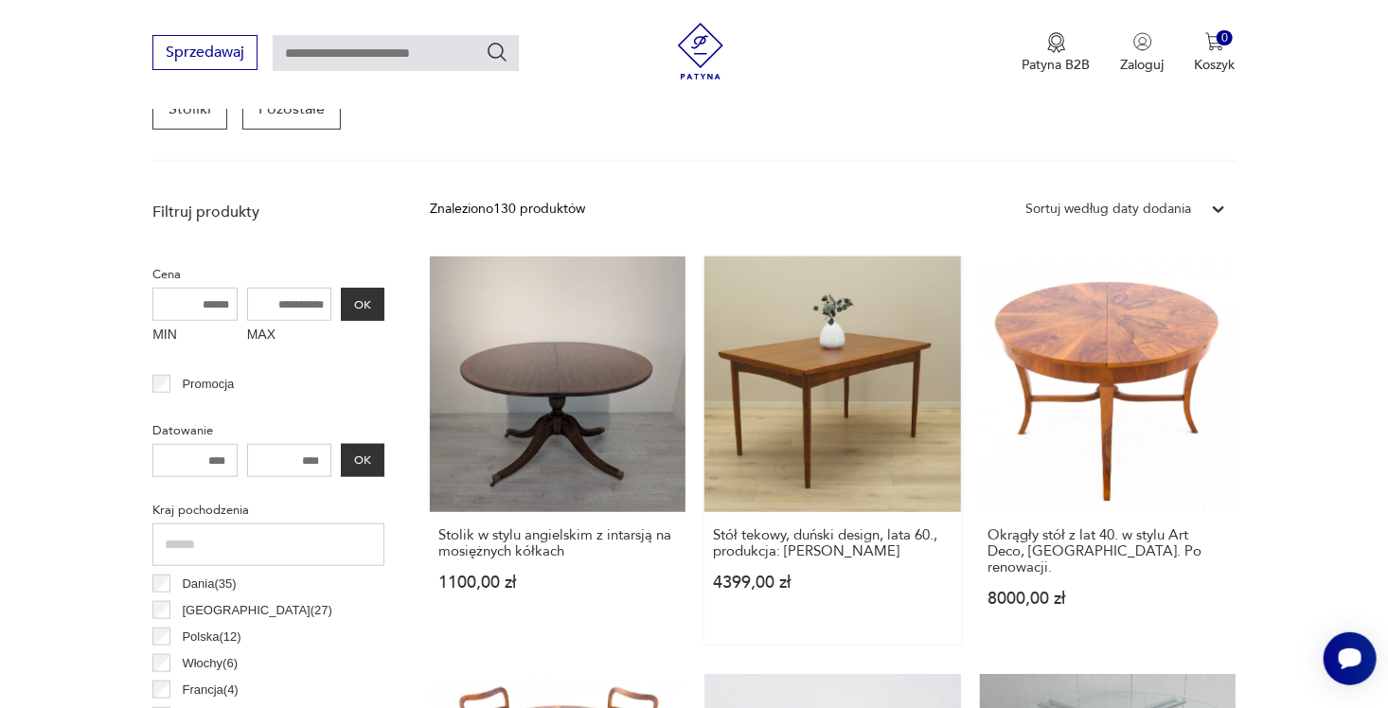
click at [835, 371] on link "Stół tekowy, duński design, lata 60., produkcja: [PERSON_NAME] 4399,00 zł" at bounding box center [832, 450] width 256 height 387
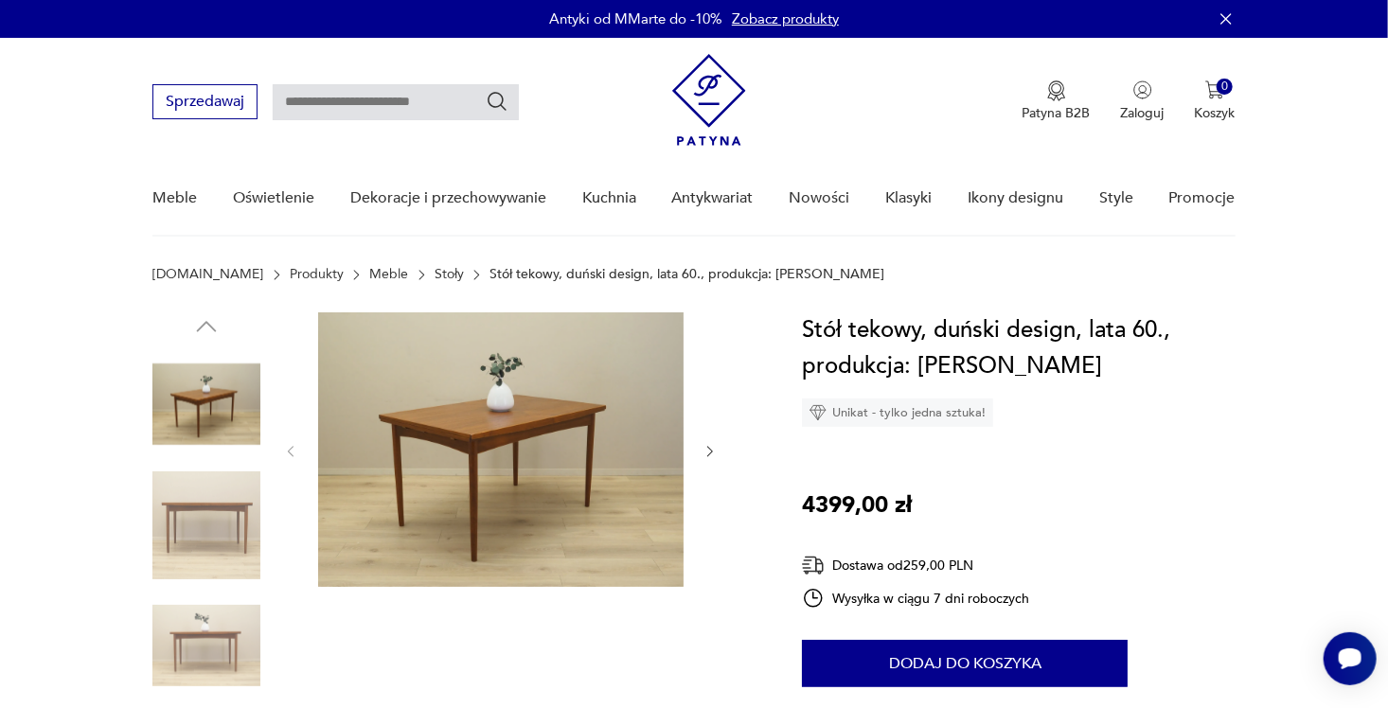
click at [547, 409] on img at bounding box center [500, 449] width 365 height 275
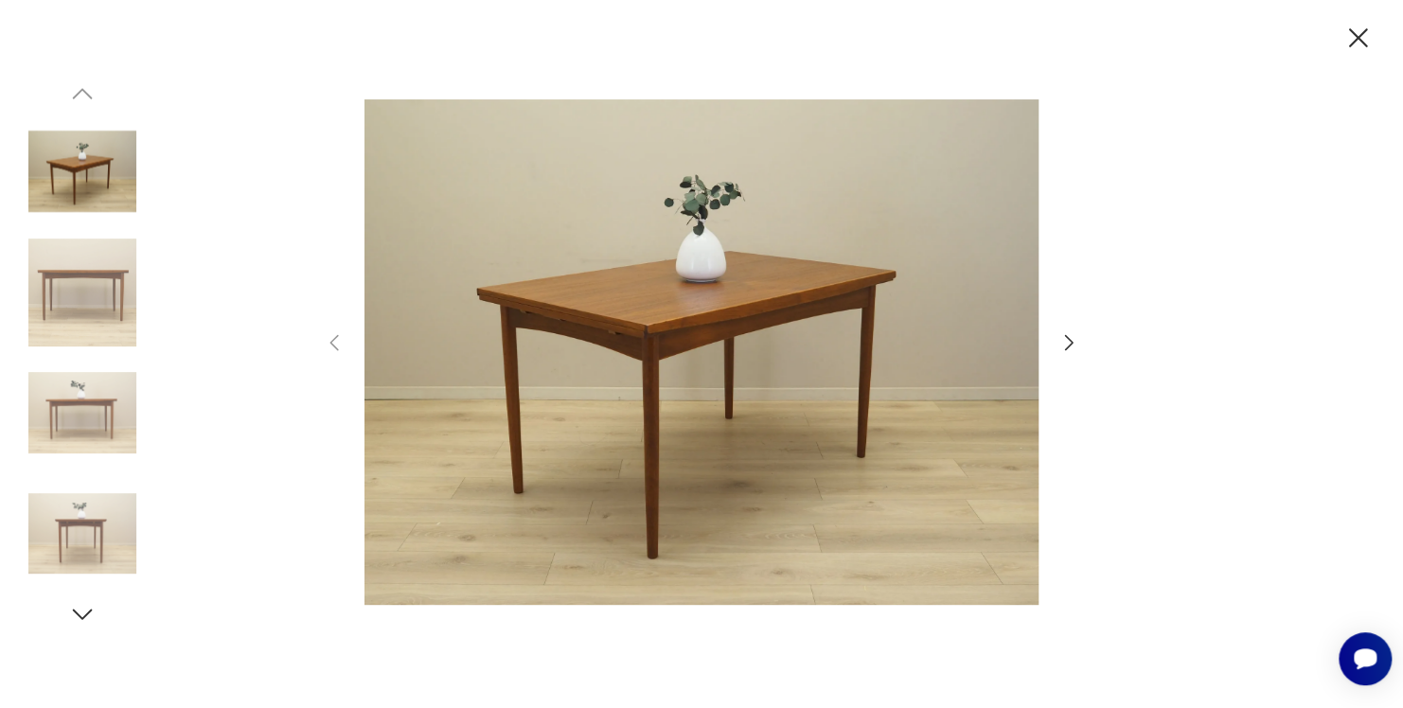
click at [1070, 339] on icon "button" at bounding box center [1068, 342] width 23 height 23
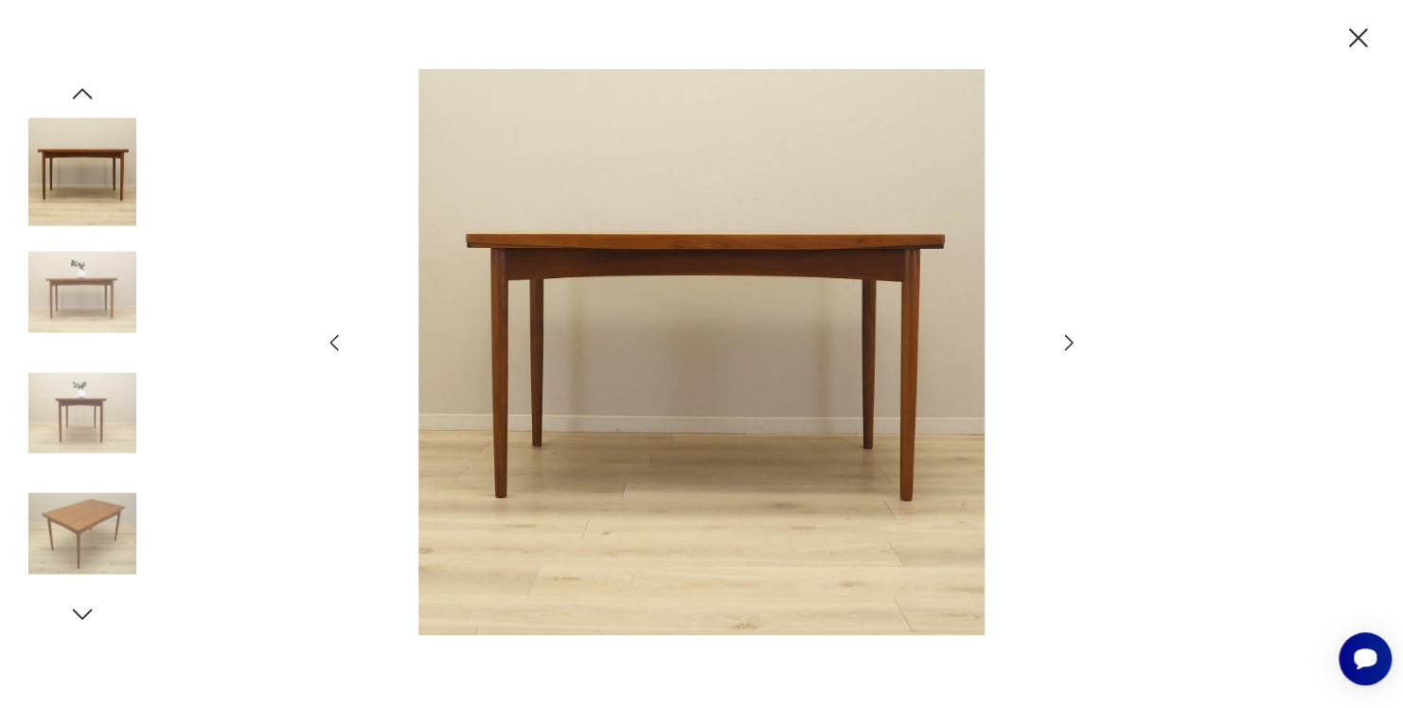
click at [1070, 339] on icon "button" at bounding box center [1068, 342] width 23 height 23
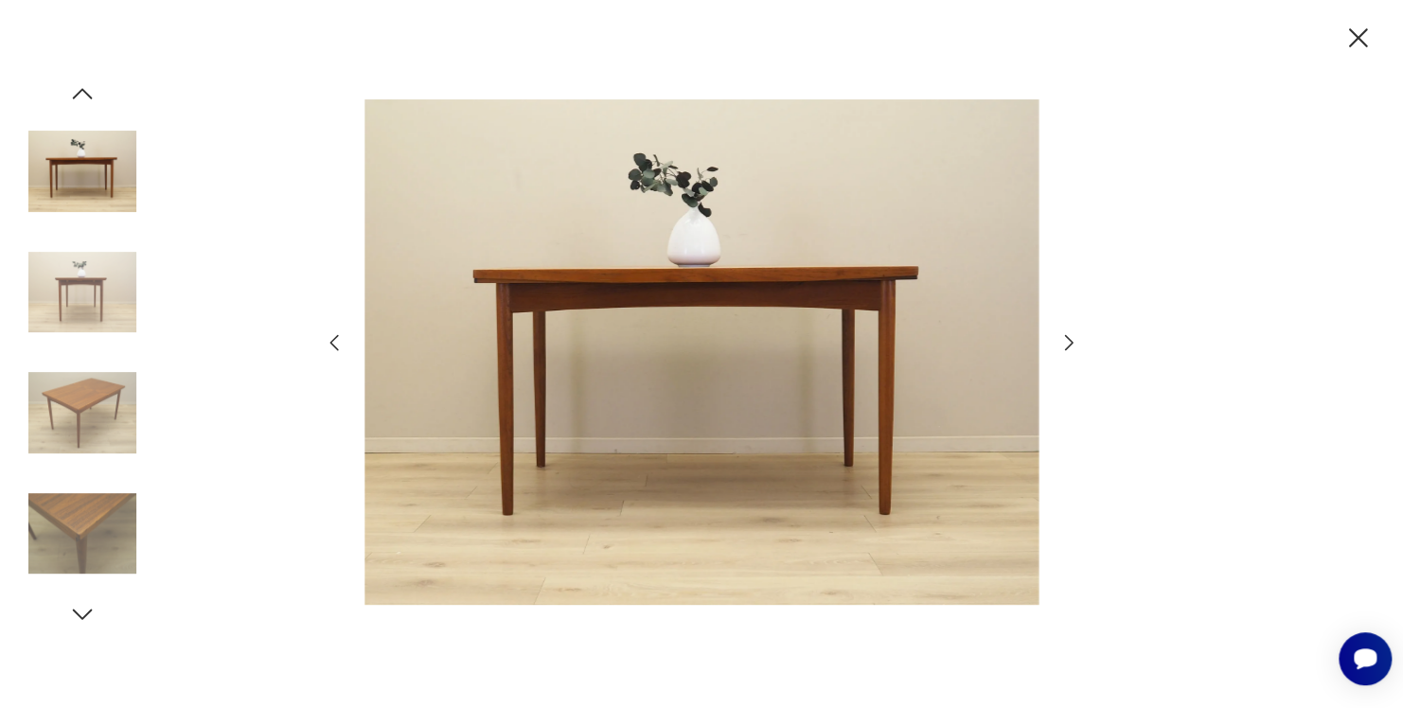
click at [1070, 339] on icon "button" at bounding box center [1068, 342] width 23 height 23
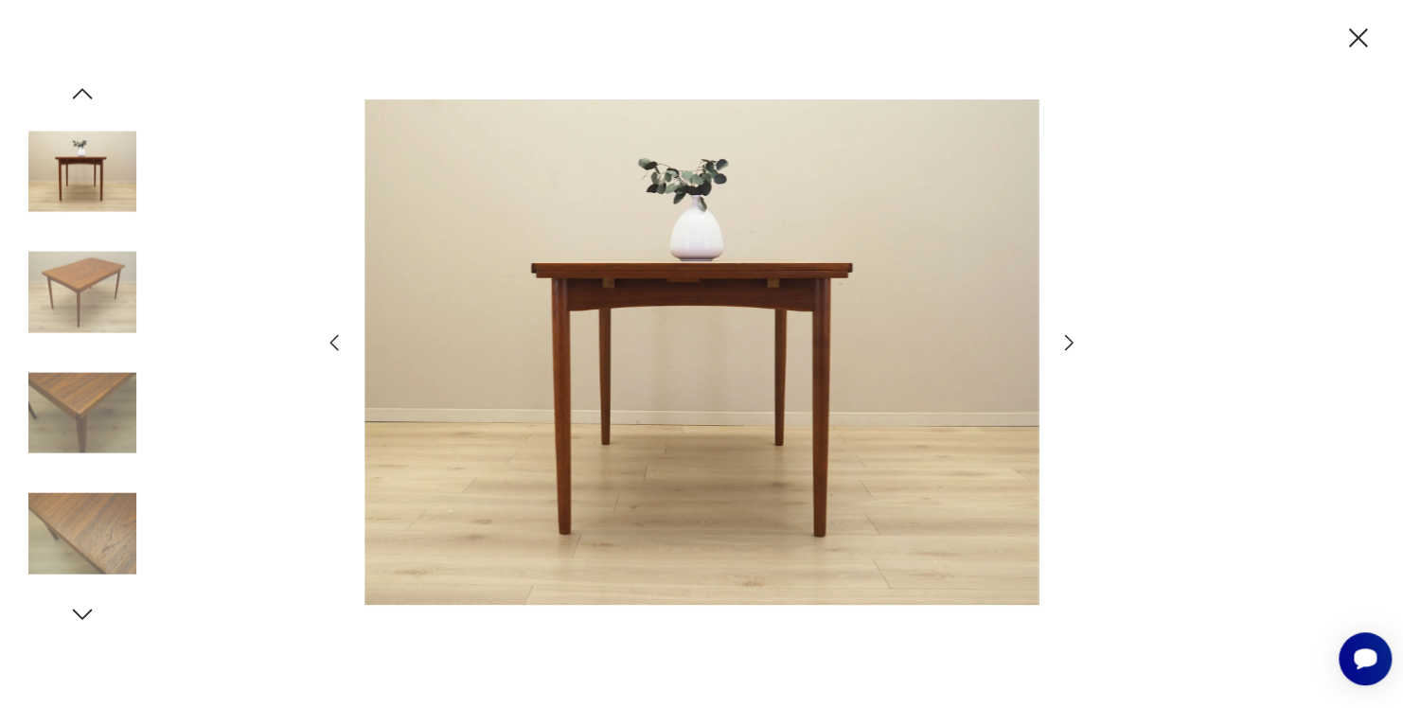
click at [1364, 32] on icon "button" at bounding box center [1357, 38] width 33 height 33
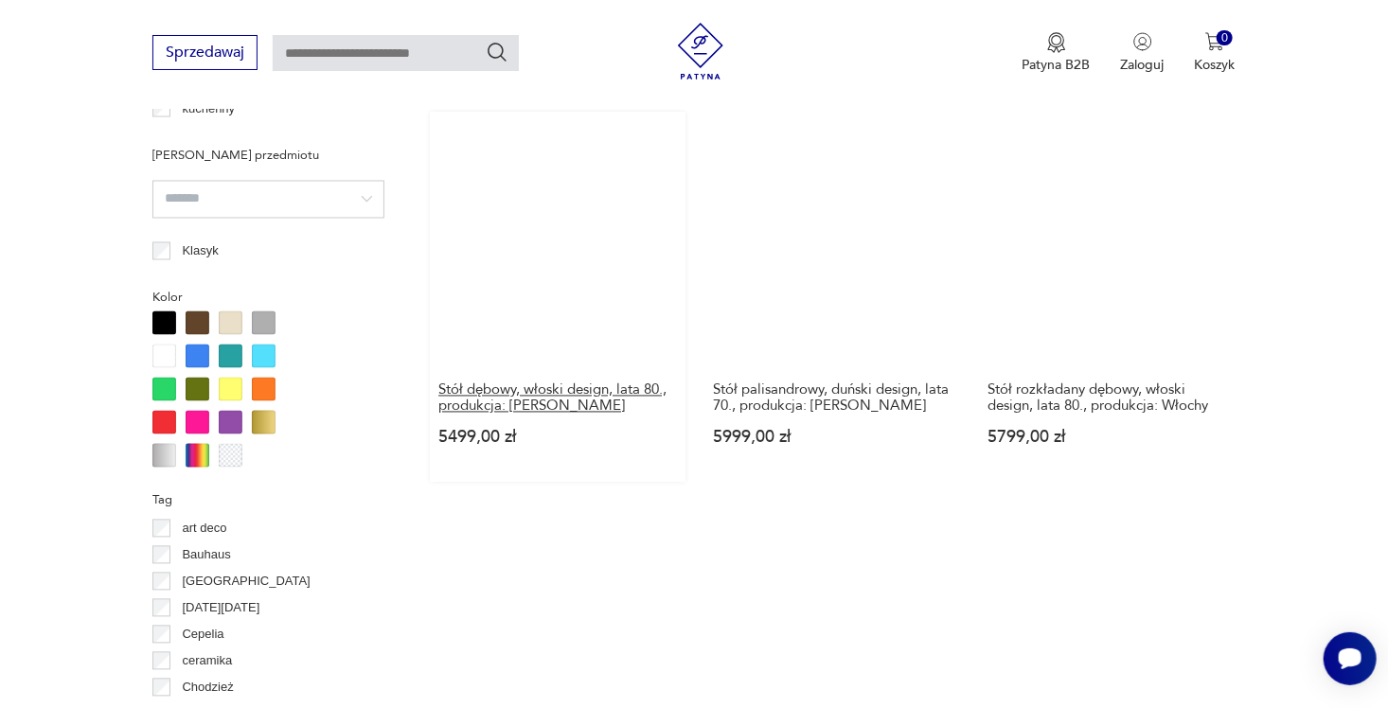
scroll to position [1542, 0]
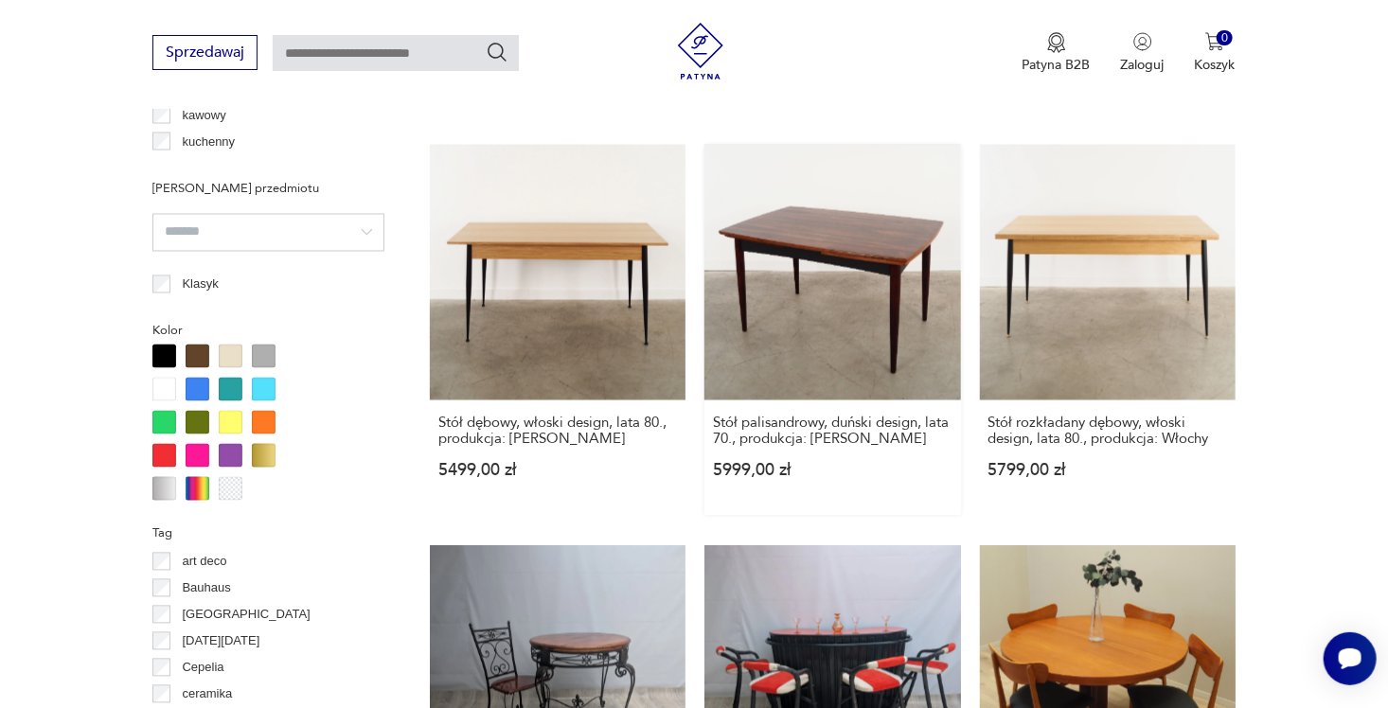
click at [761, 231] on link "Stół palisandrowy, duński design, lata 70., produkcja: [PERSON_NAME] 5999,00 zł" at bounding box center [832, 330] width 256 height 371
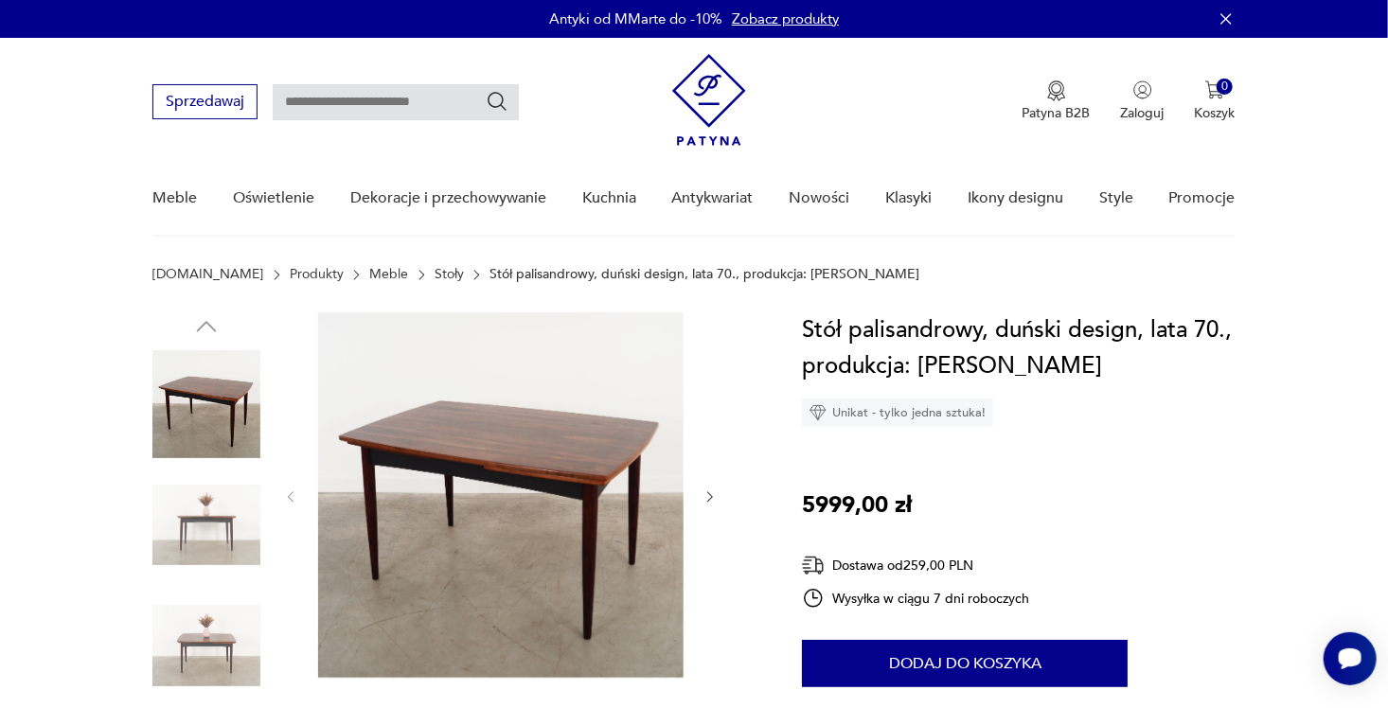
click at [222, 522] on img at bounding box center [206, 525] width 108 height 108
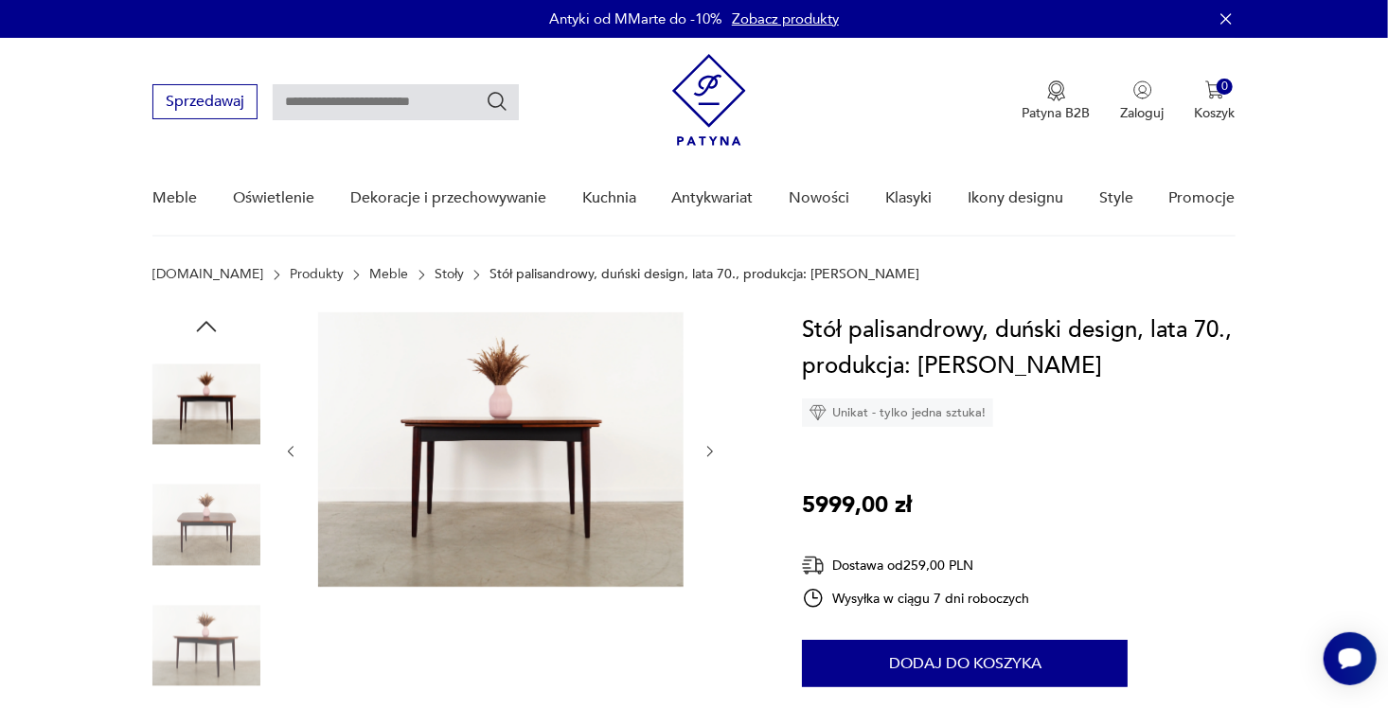
click at [216, 550] on img at bounding box center [206, 525] width 108 height 108
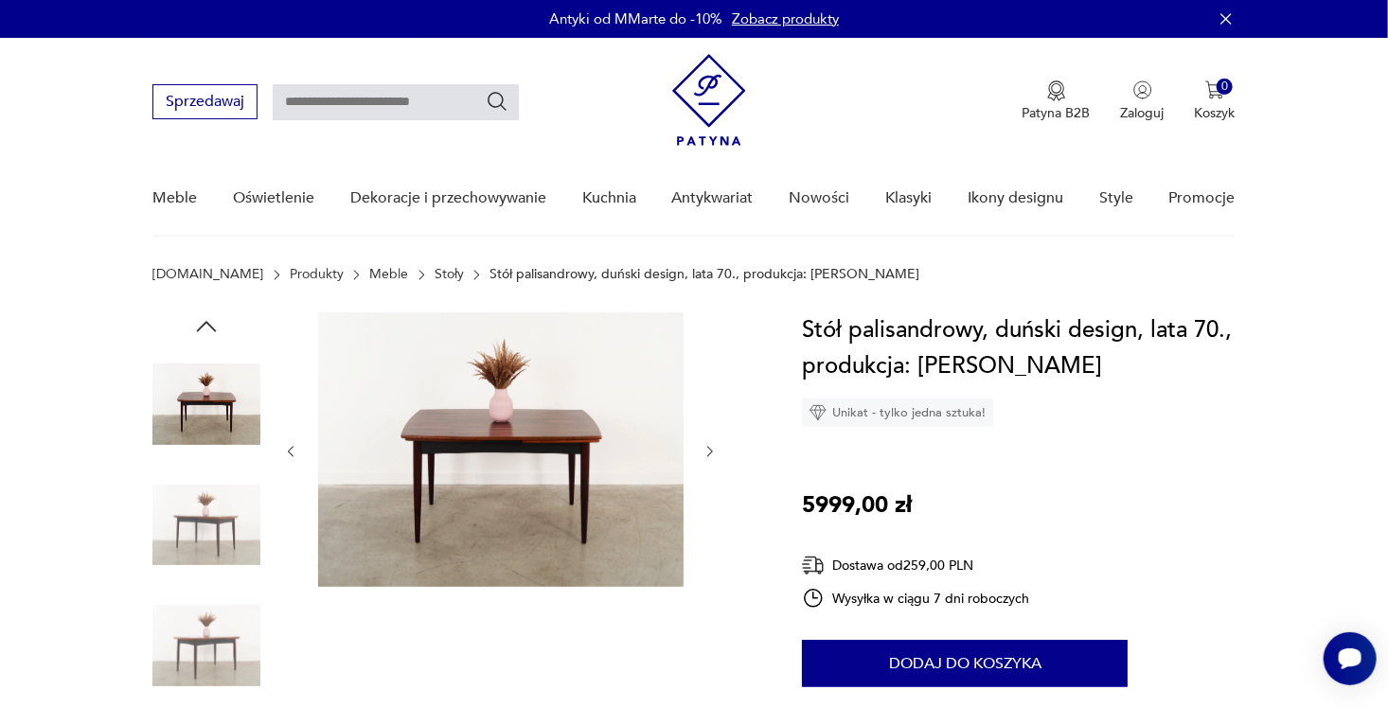
click at [213, 511] on img at bounding box center [206, 525] width 108 height 108
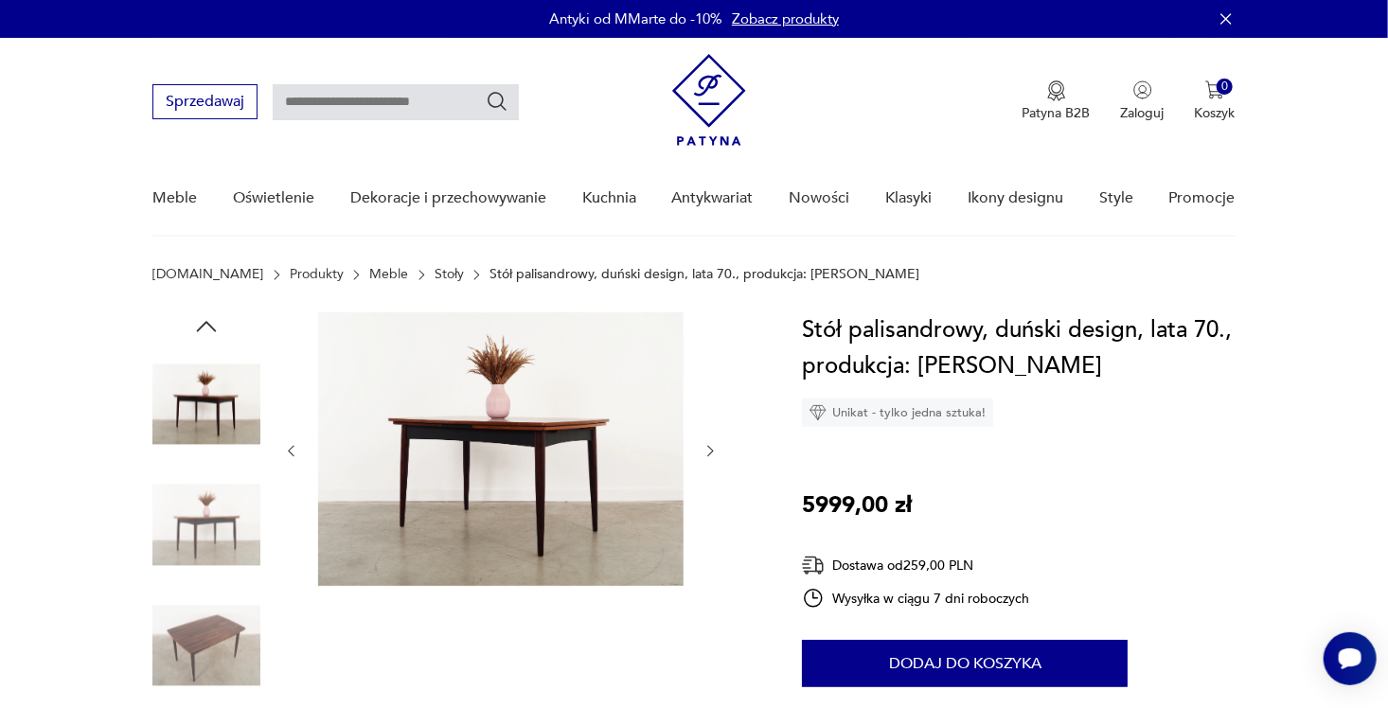
click at [486, 412] on img at bounding box center [500, 449] width 365 height 274
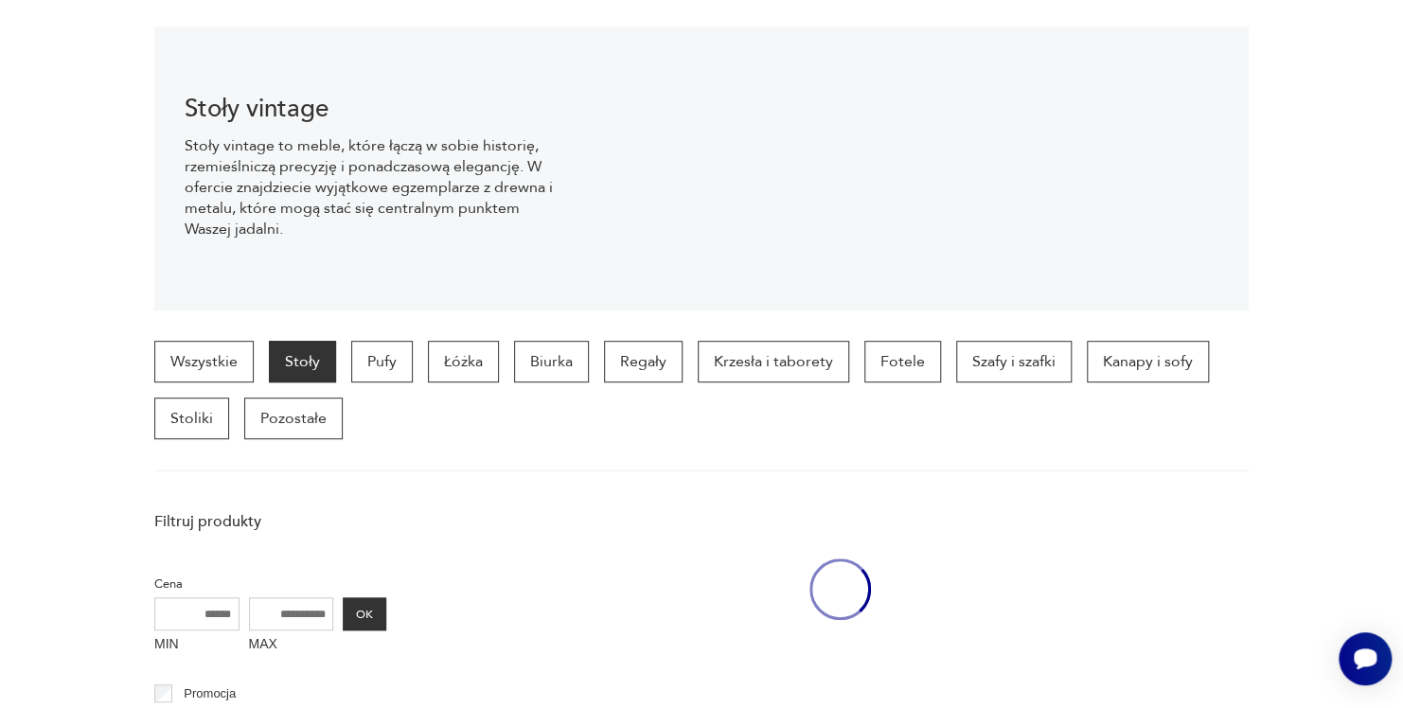
scroll to position [3774, 0]
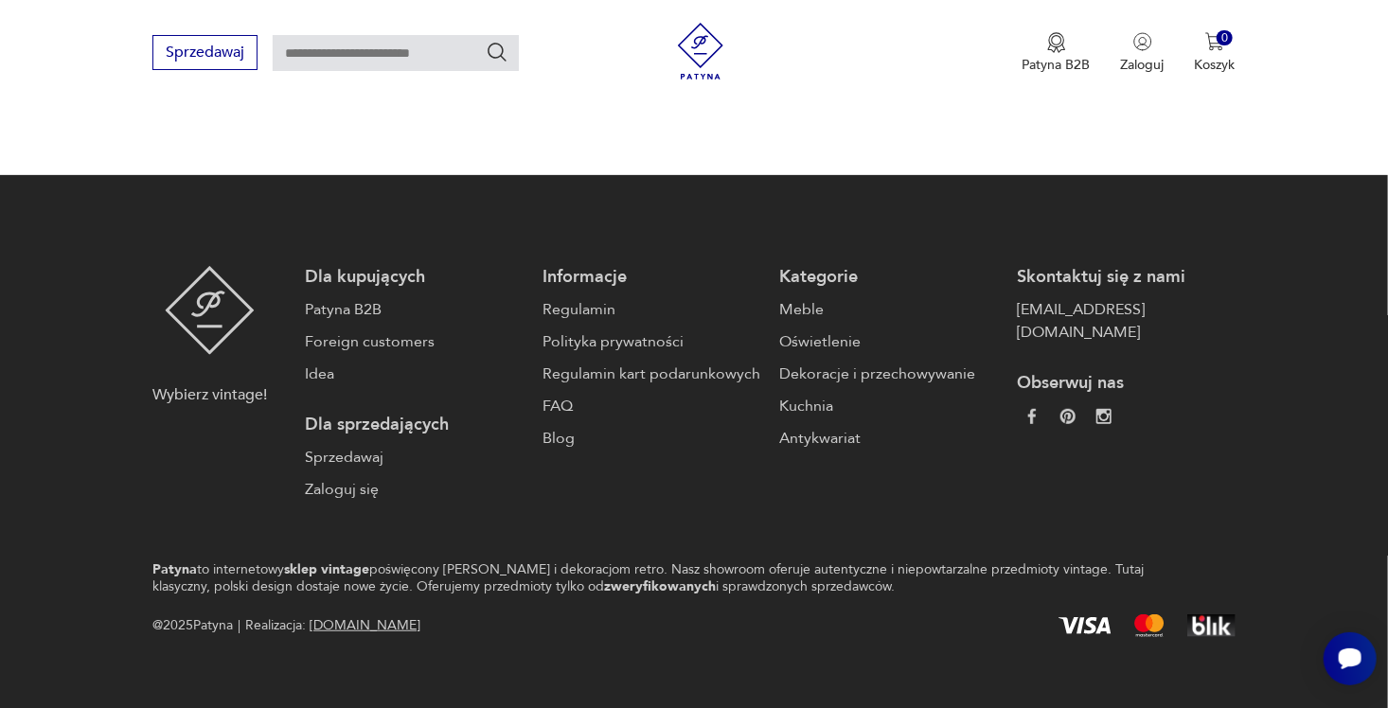
type input "********"
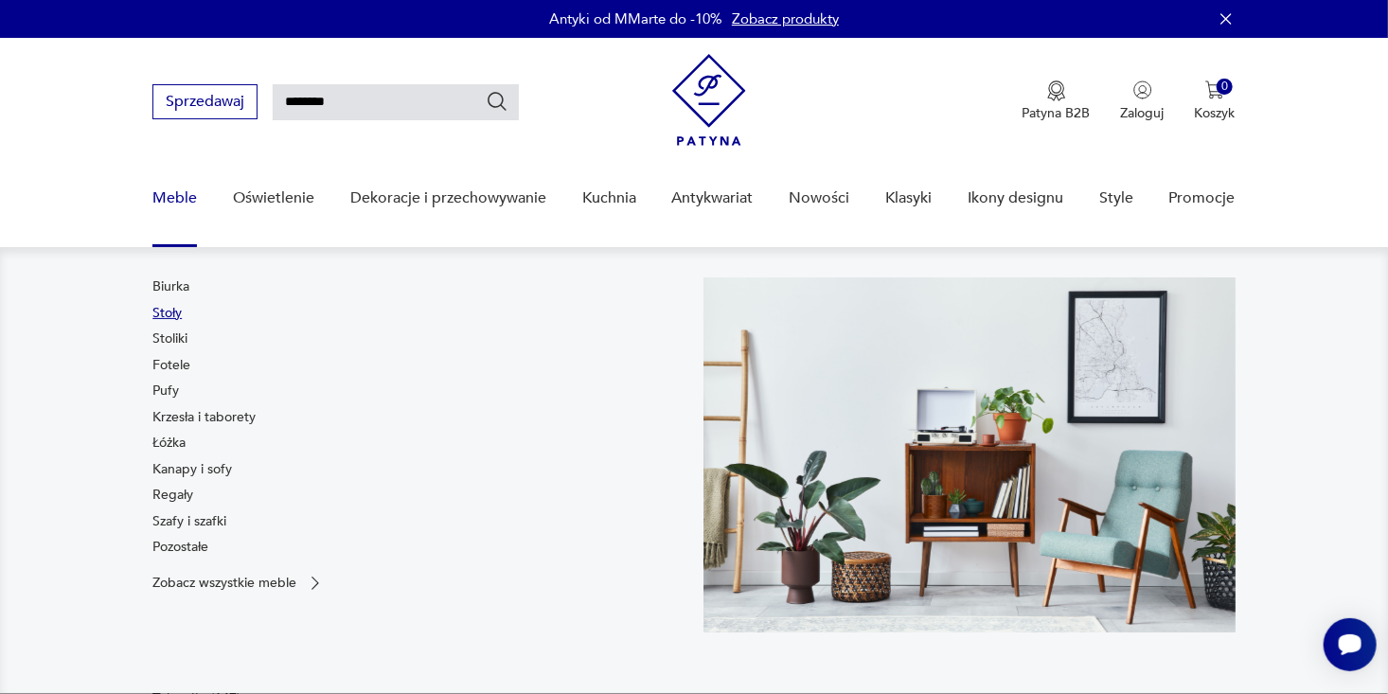
click at [176, 315] on link "Stoły" at bounding box center [166, 313] width 29 height 19
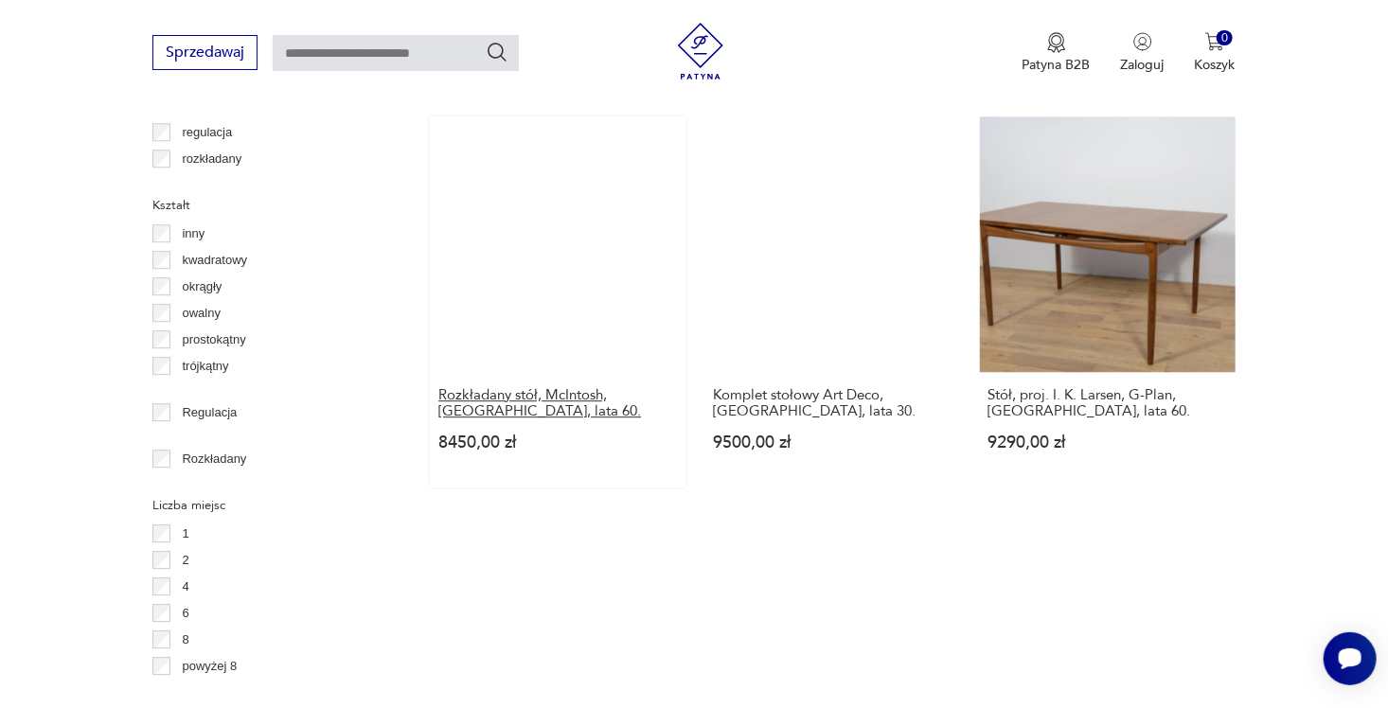
scroll to position [2270, 0]
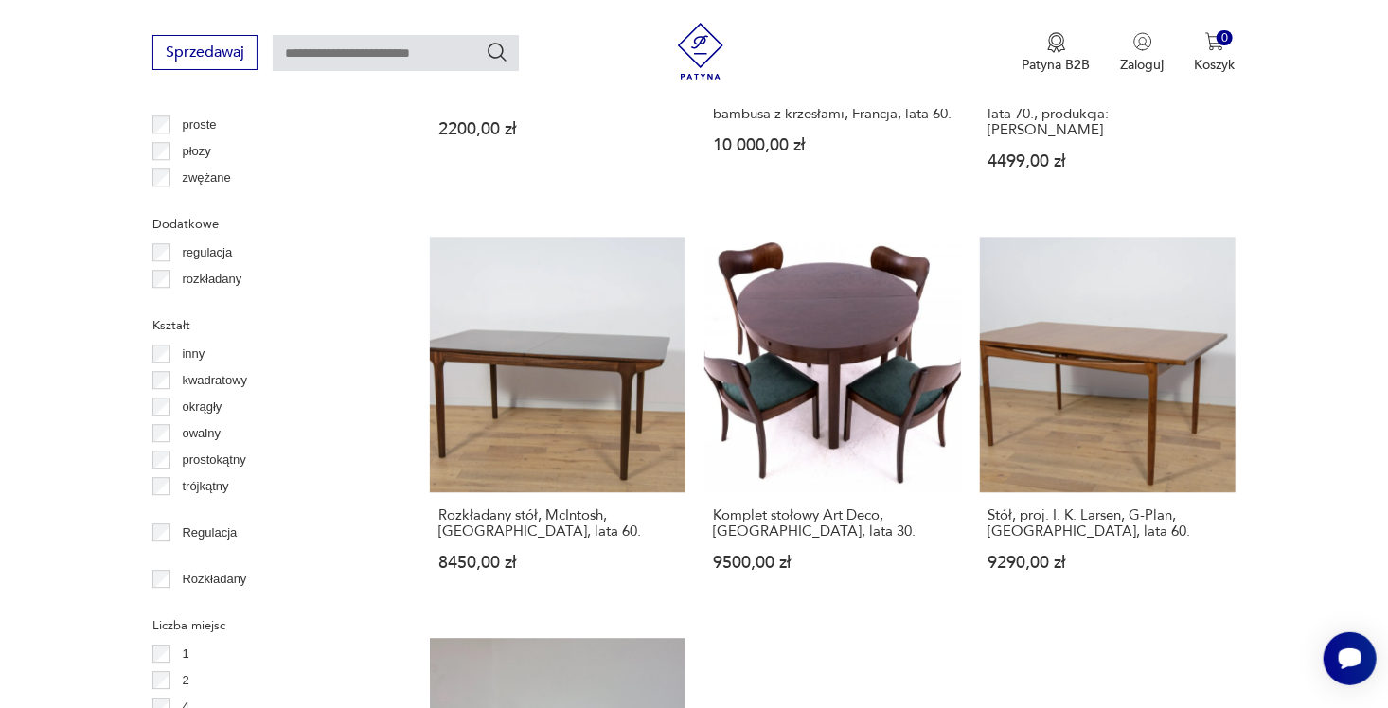
click at [196, 456] on p "prostokątny" at bounding box center [214, 460] width 63 height 21
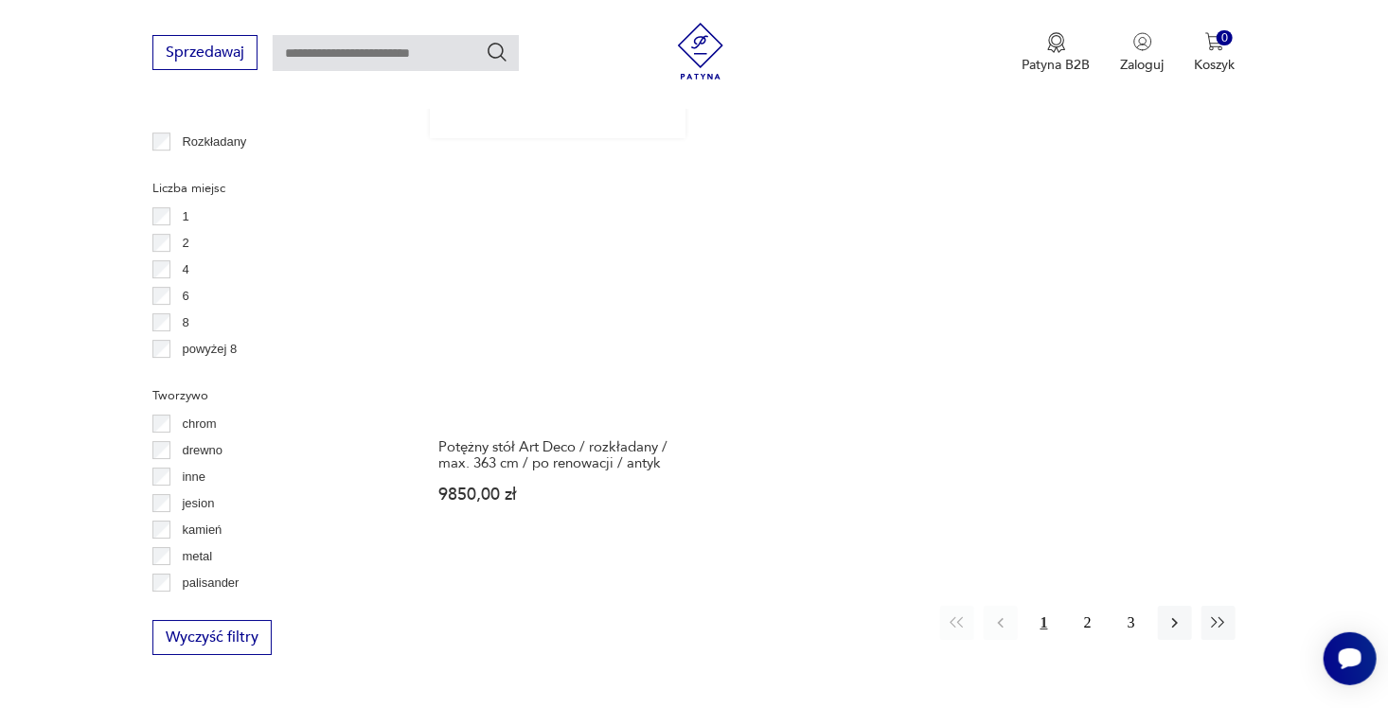
scroll to position [2868, 0]
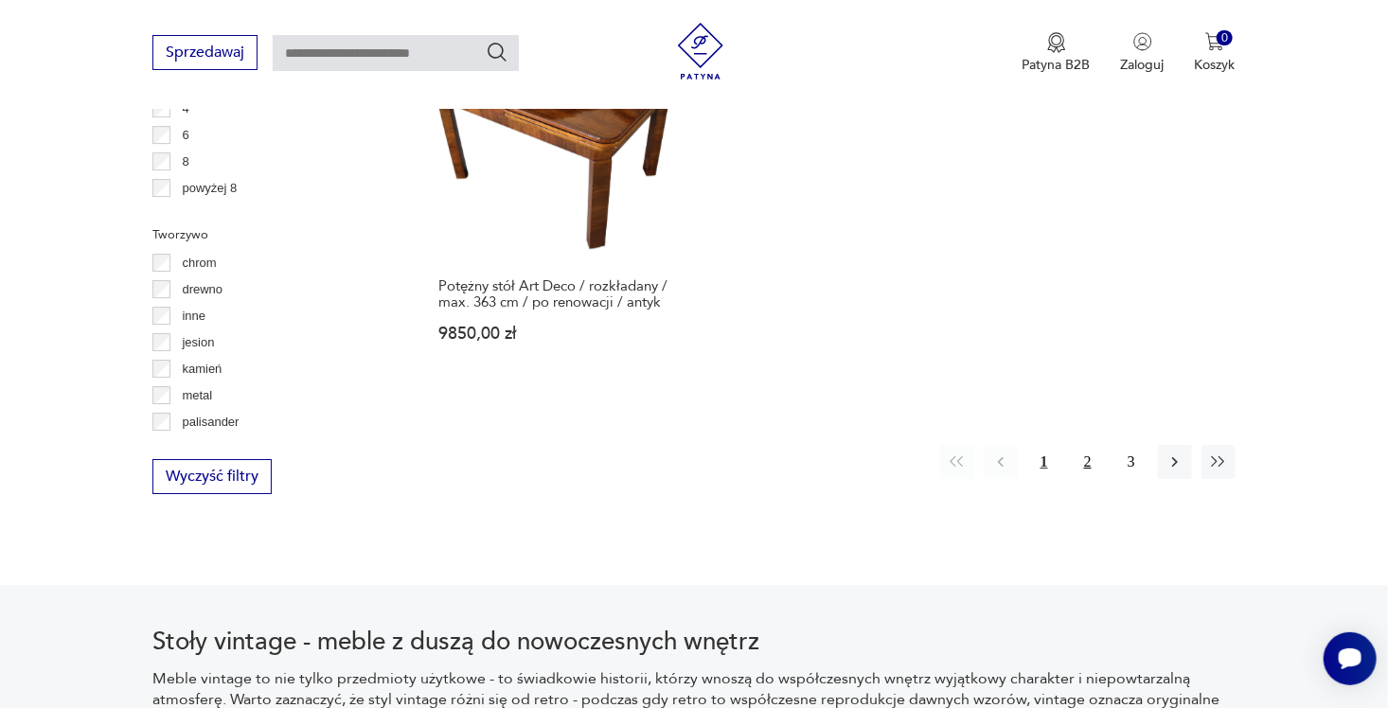
click at [1093, 459] on button "2" at bounding box center [1088, 462] width 34 height 34
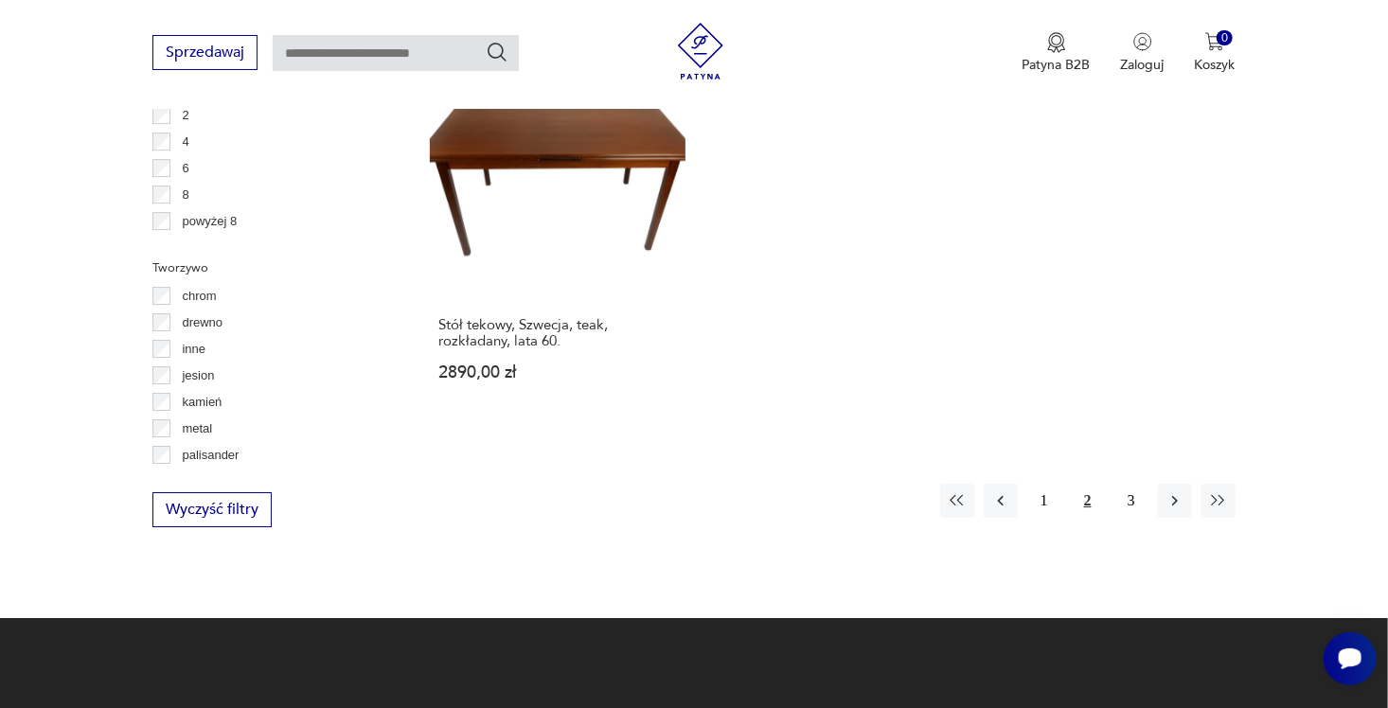
scroll to position [2963, 0]
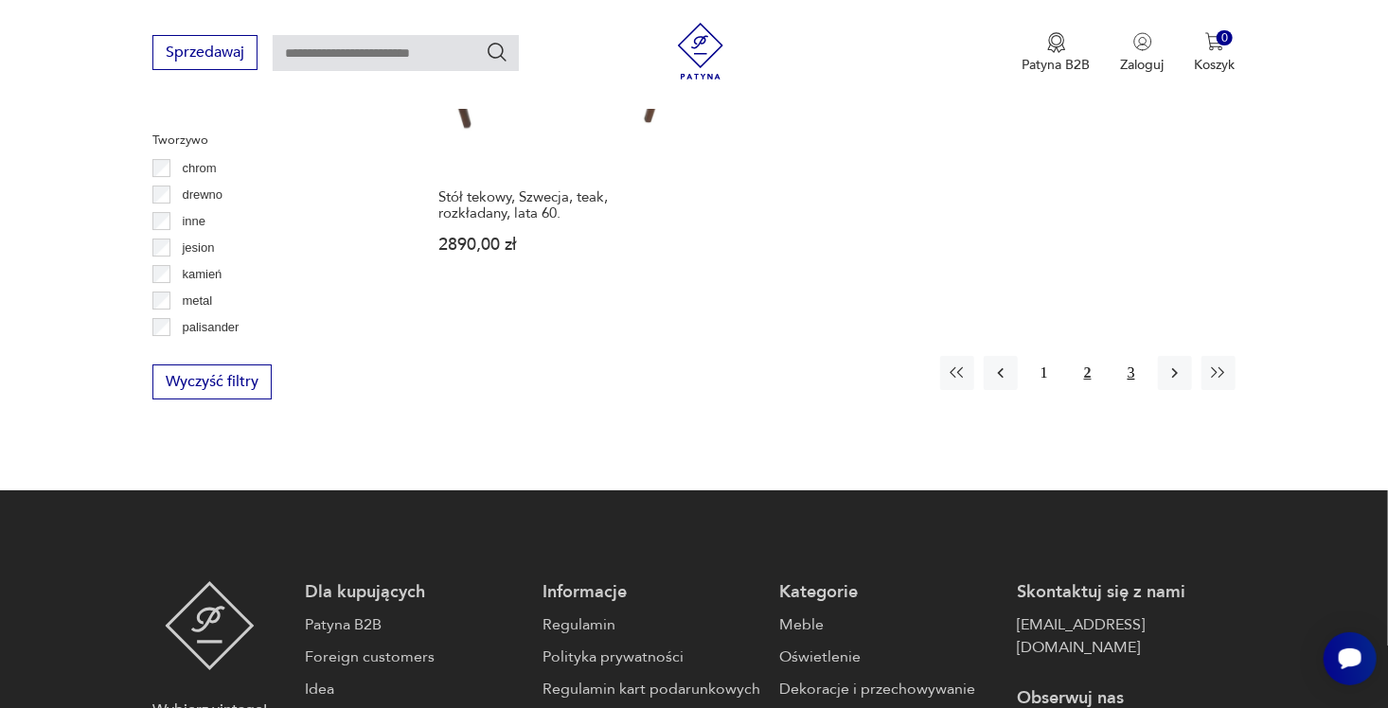
click at [1125, 367] on button "3" at bounding box center [1131, 373] width 34 height 34
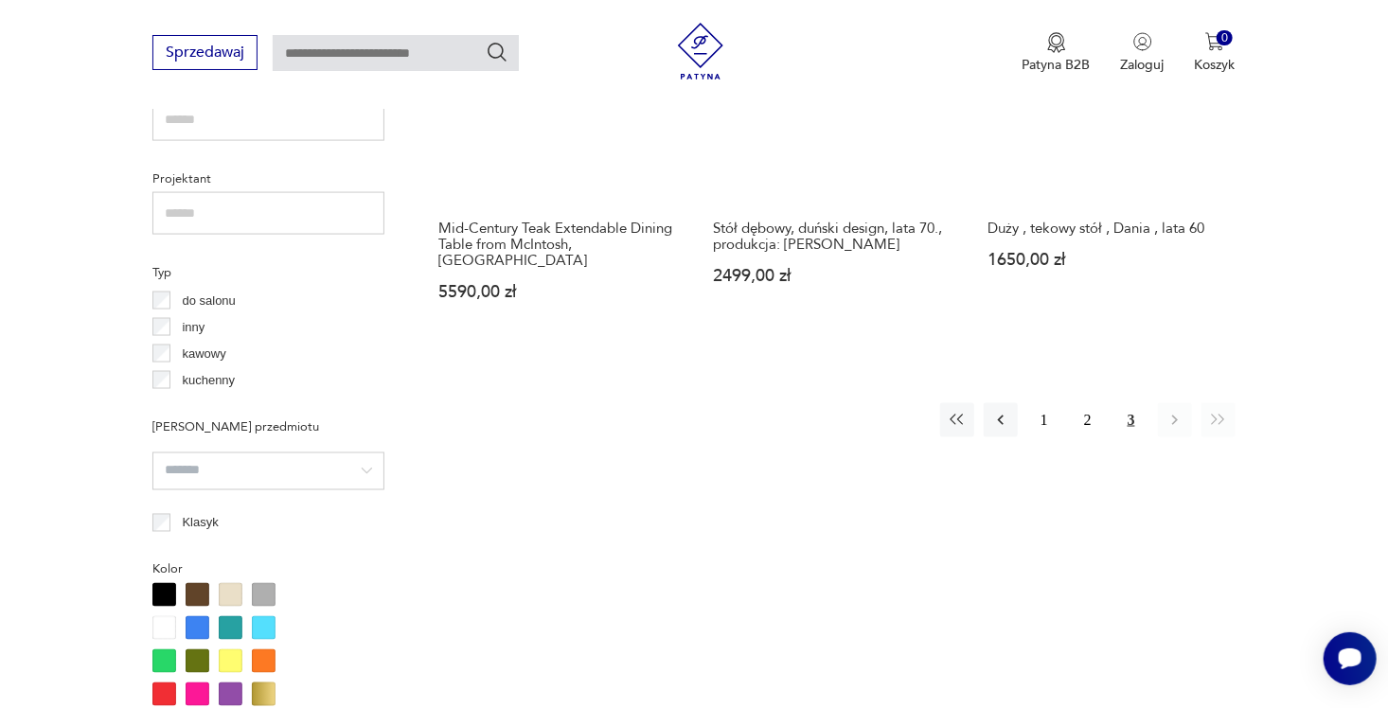
scroll to position [1354, 0]
